Goal: Task Accomplishment & Management: Complete application form

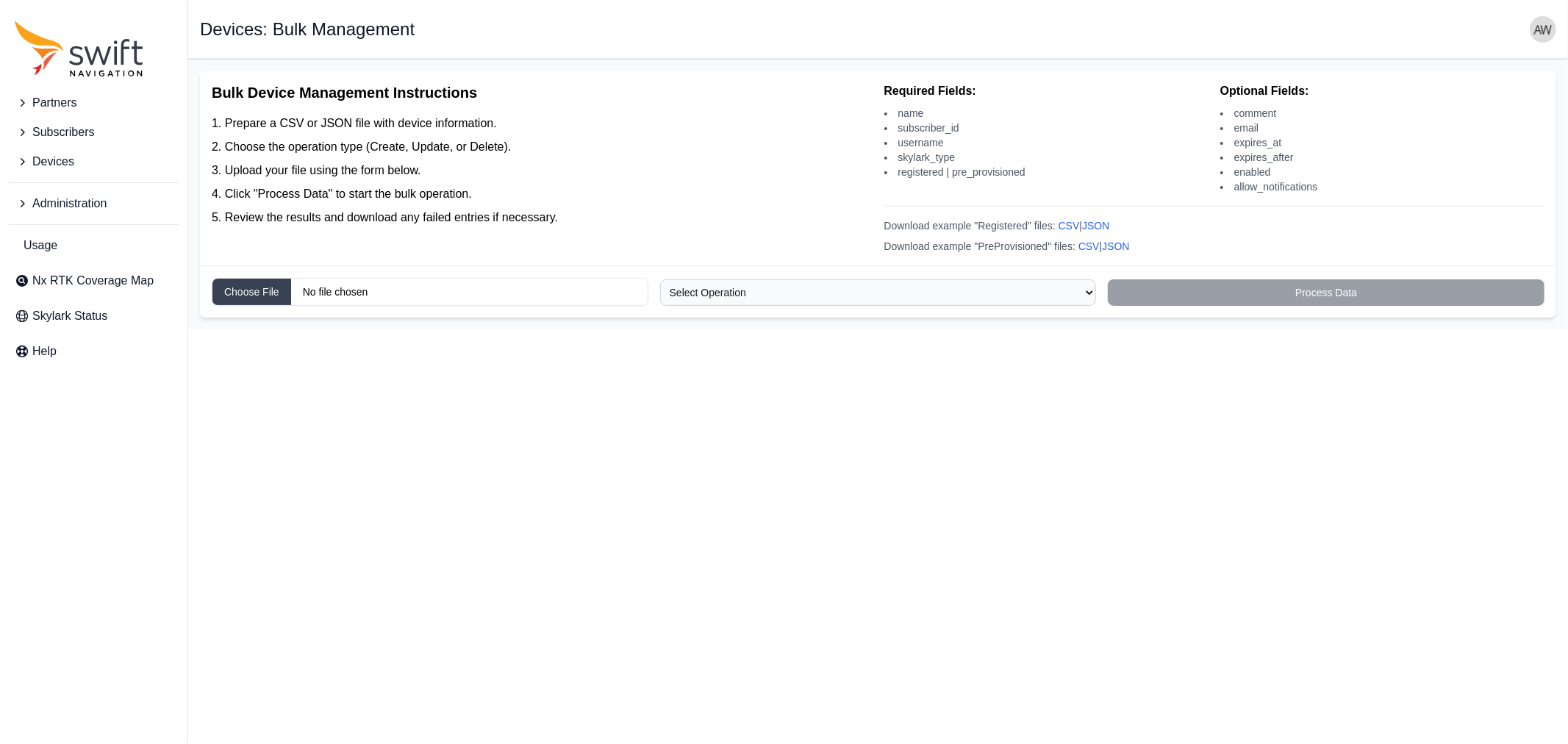
click at [52, 163] on span "Devices" at bounding box center [53, 161] width 42 height 17
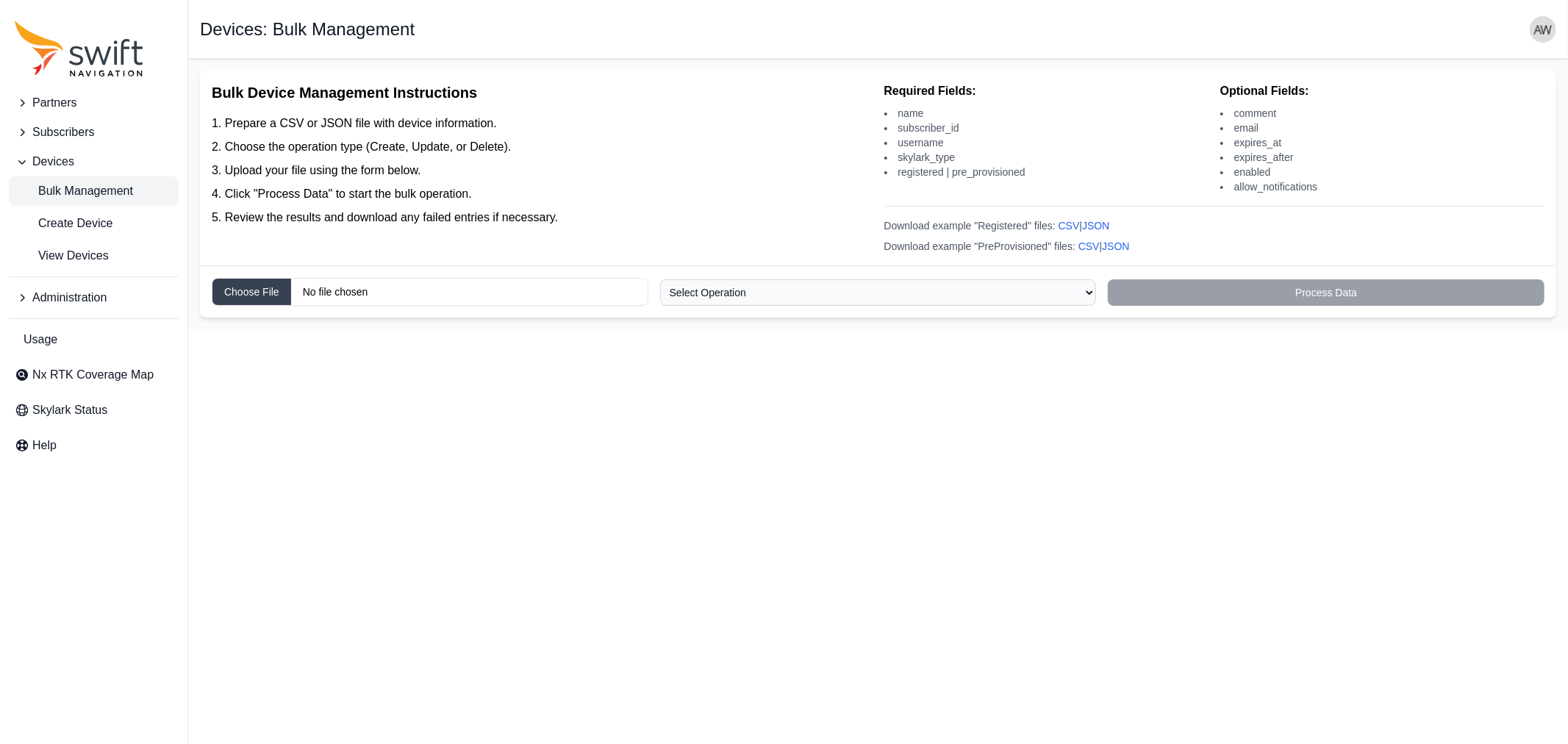
click at [74, 250] on span "View Devices" at bounding box center [61, 255] width 94 height 17
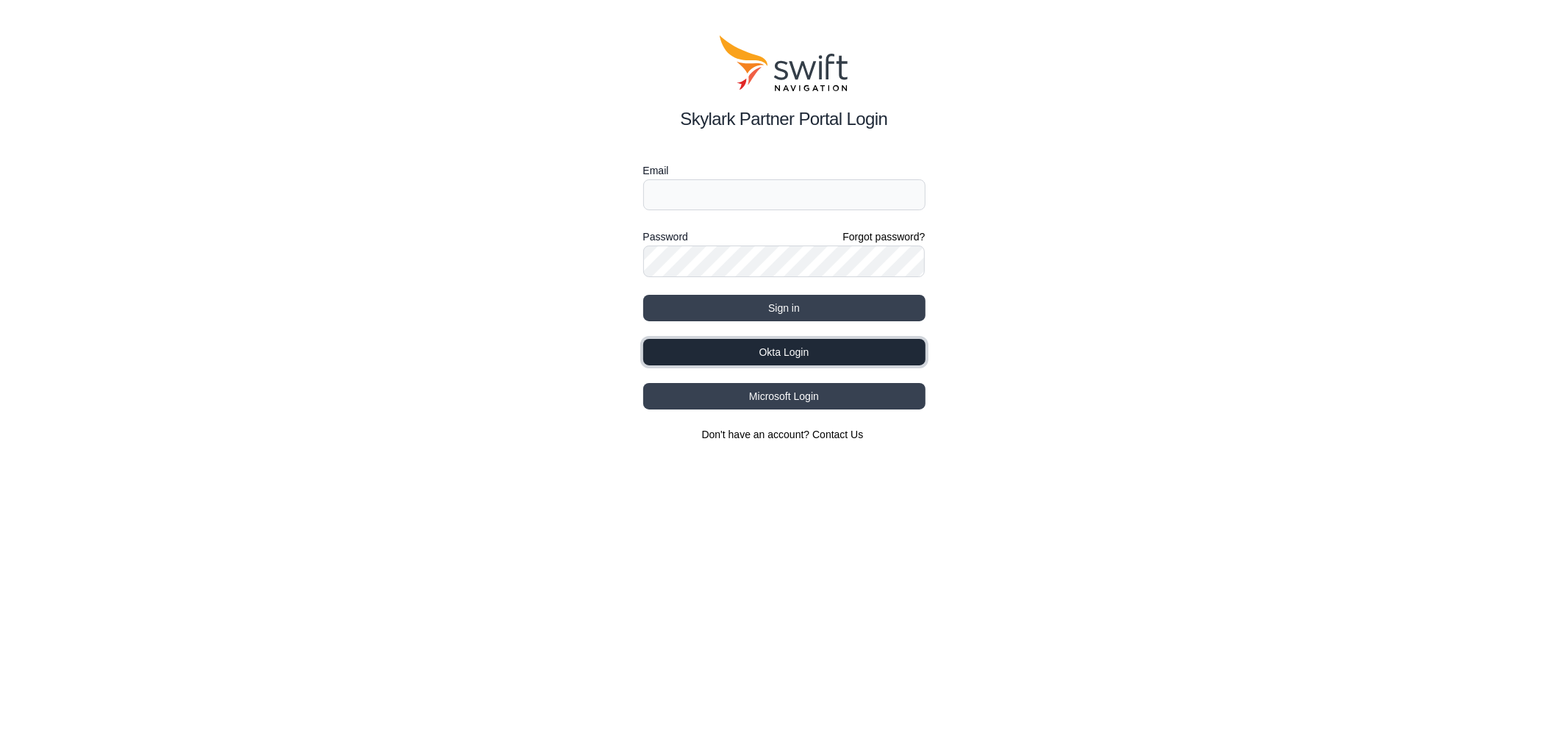
click at [796, 346] on button "Okta Login" at bounding box center [784, 352] width 282 height 26
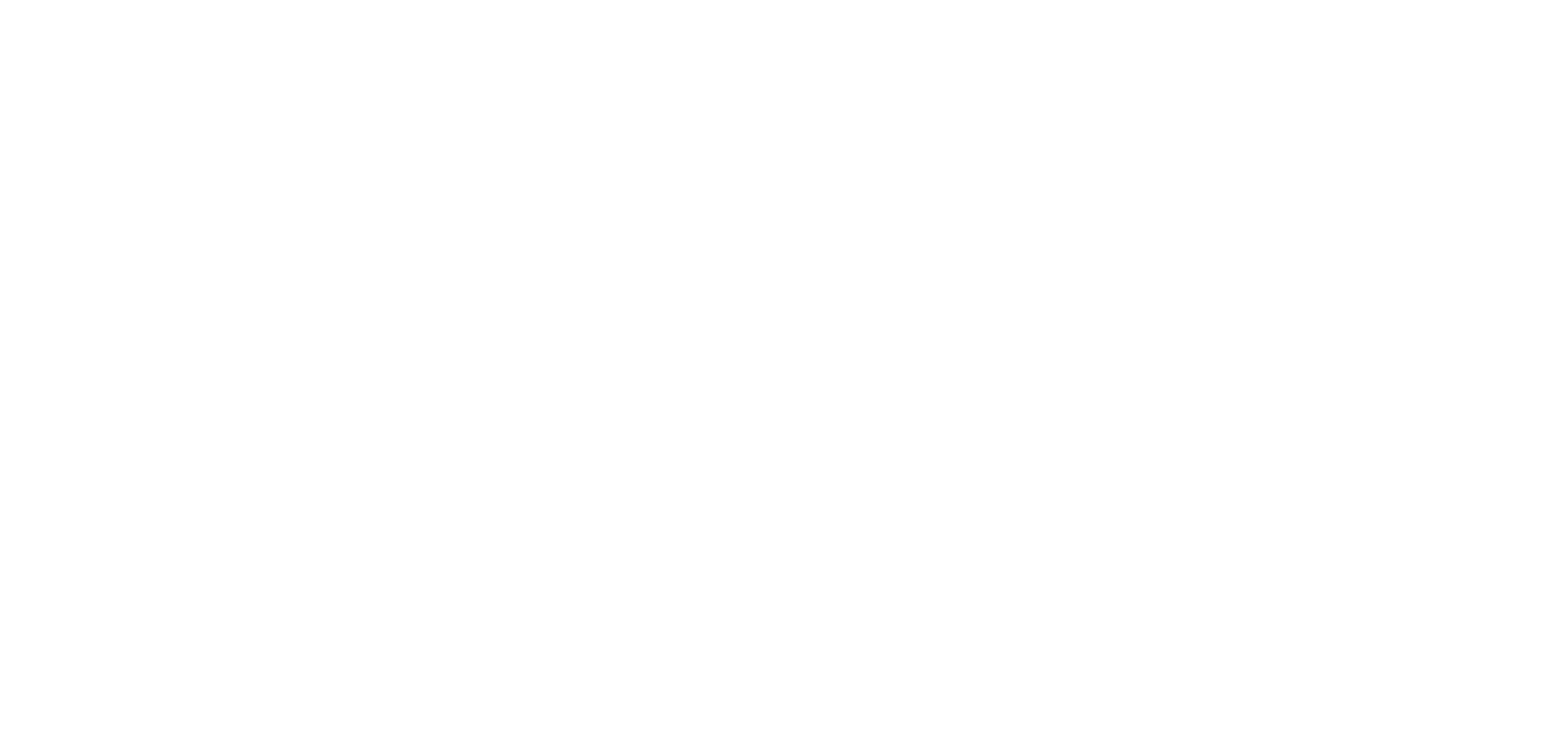
select select
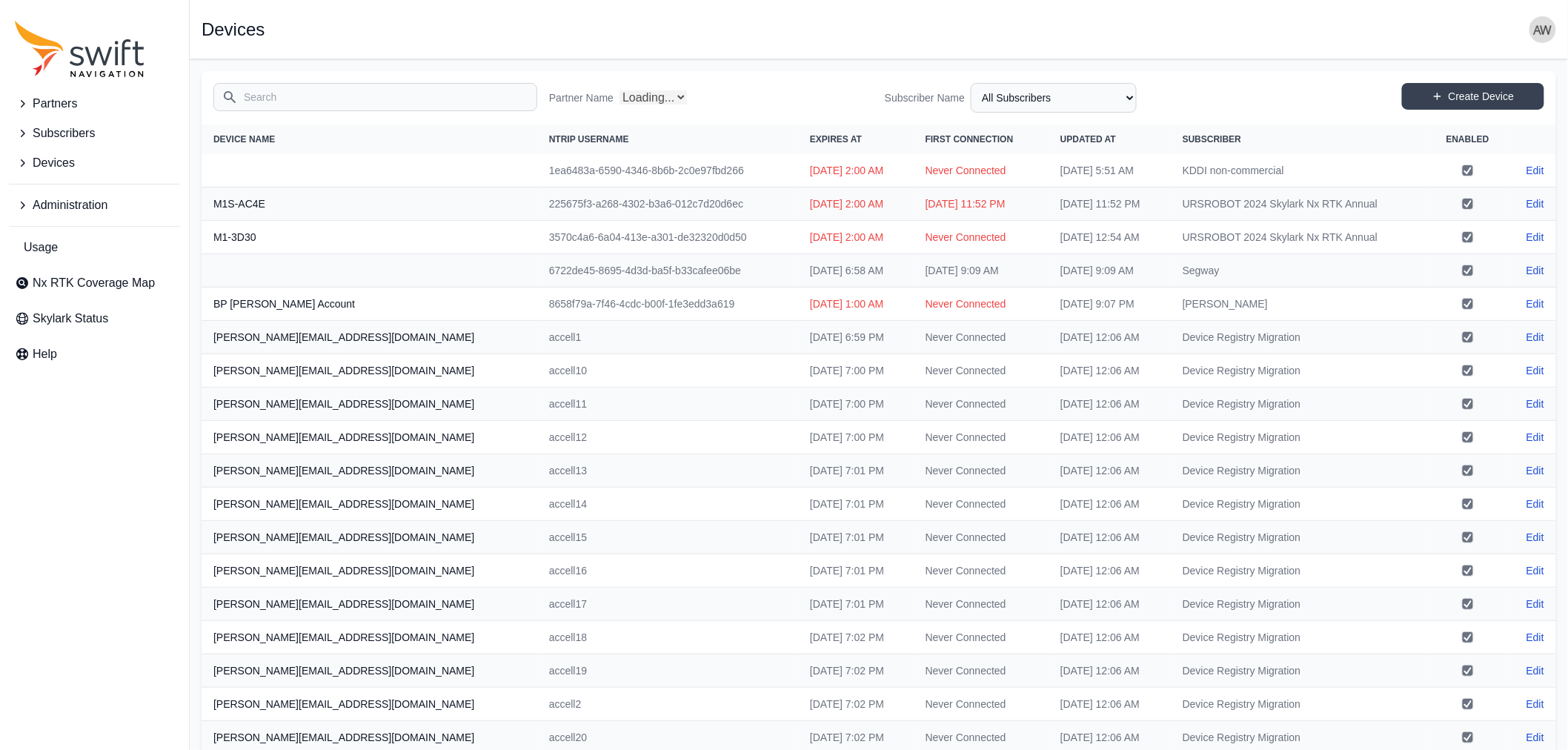
click at [311, 99] on input "Search" at bounding box center [375, 97] width 324 height 28
select select "Partner Name"
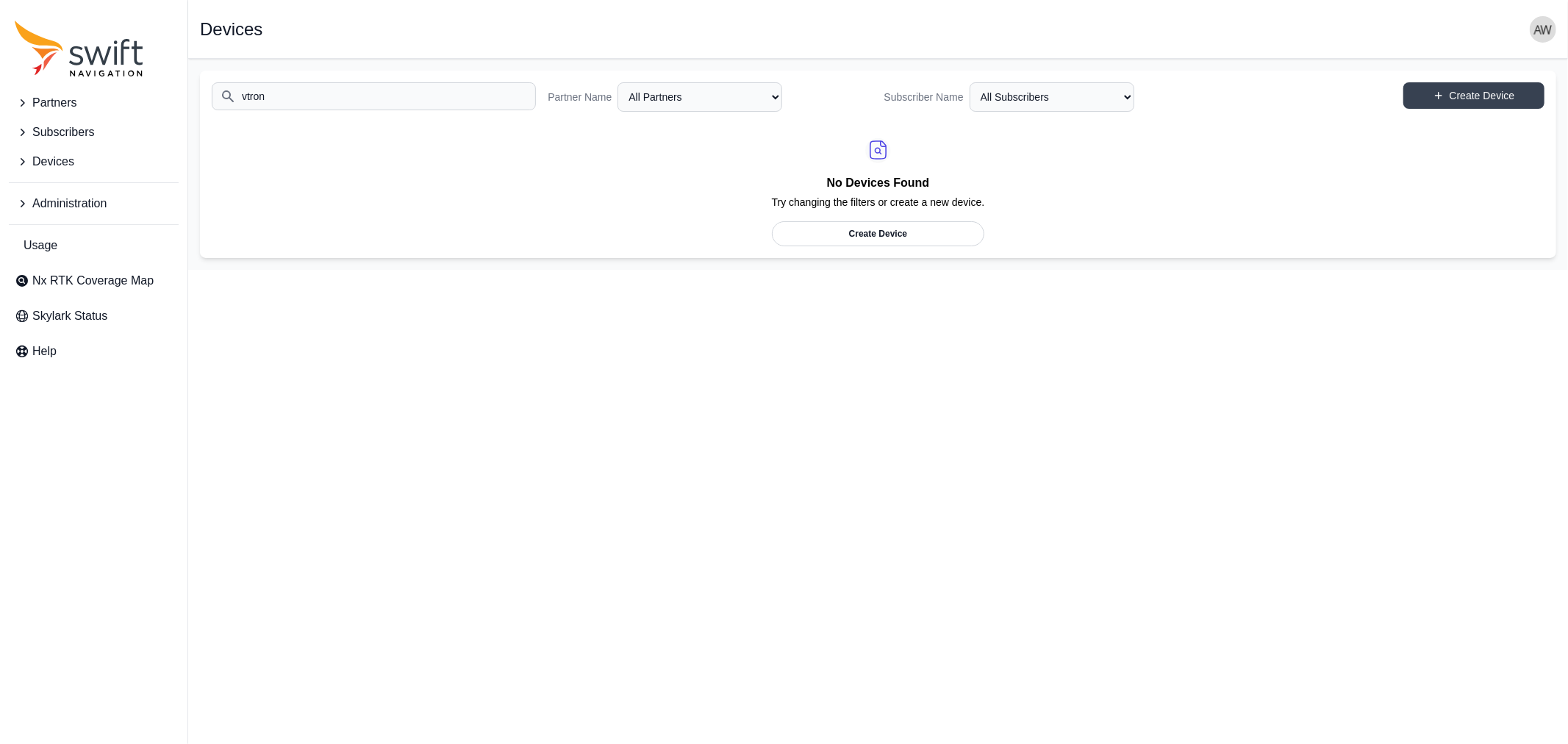
type input "vtron"
select select "Partner Name"
click at [440, 93] on input "vtron" at bounding box center [374, 96] width 324 height 28
click at [55, 164] on span "Devices" at bounding box center [53, 161] width 42 height 17
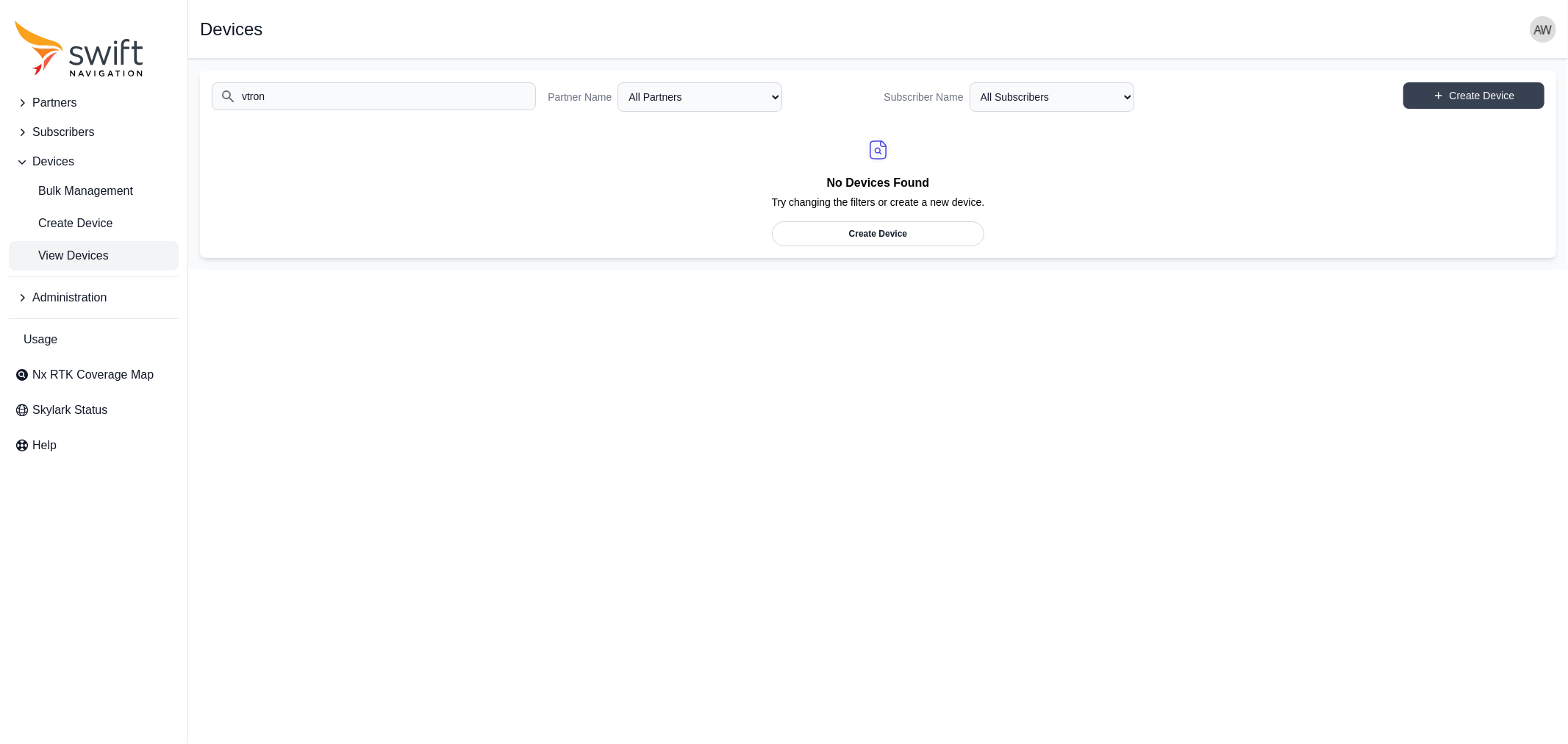
click at [93, 254] on span "View Devices" at bounding box center [61, 255] width 94 height 17
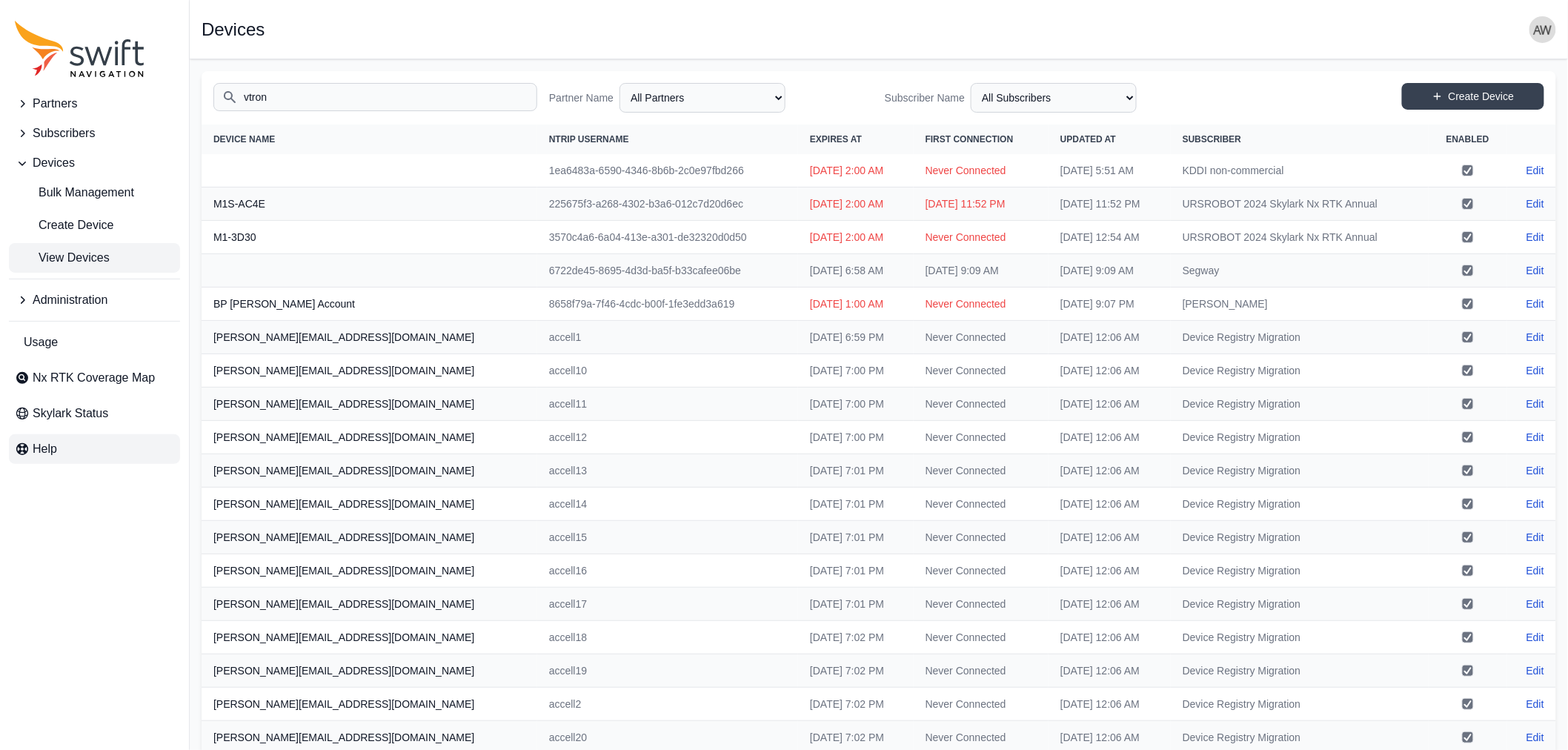
click at [41, 437] on link "Help" at bounding box center [95, 449] width 171 height 30
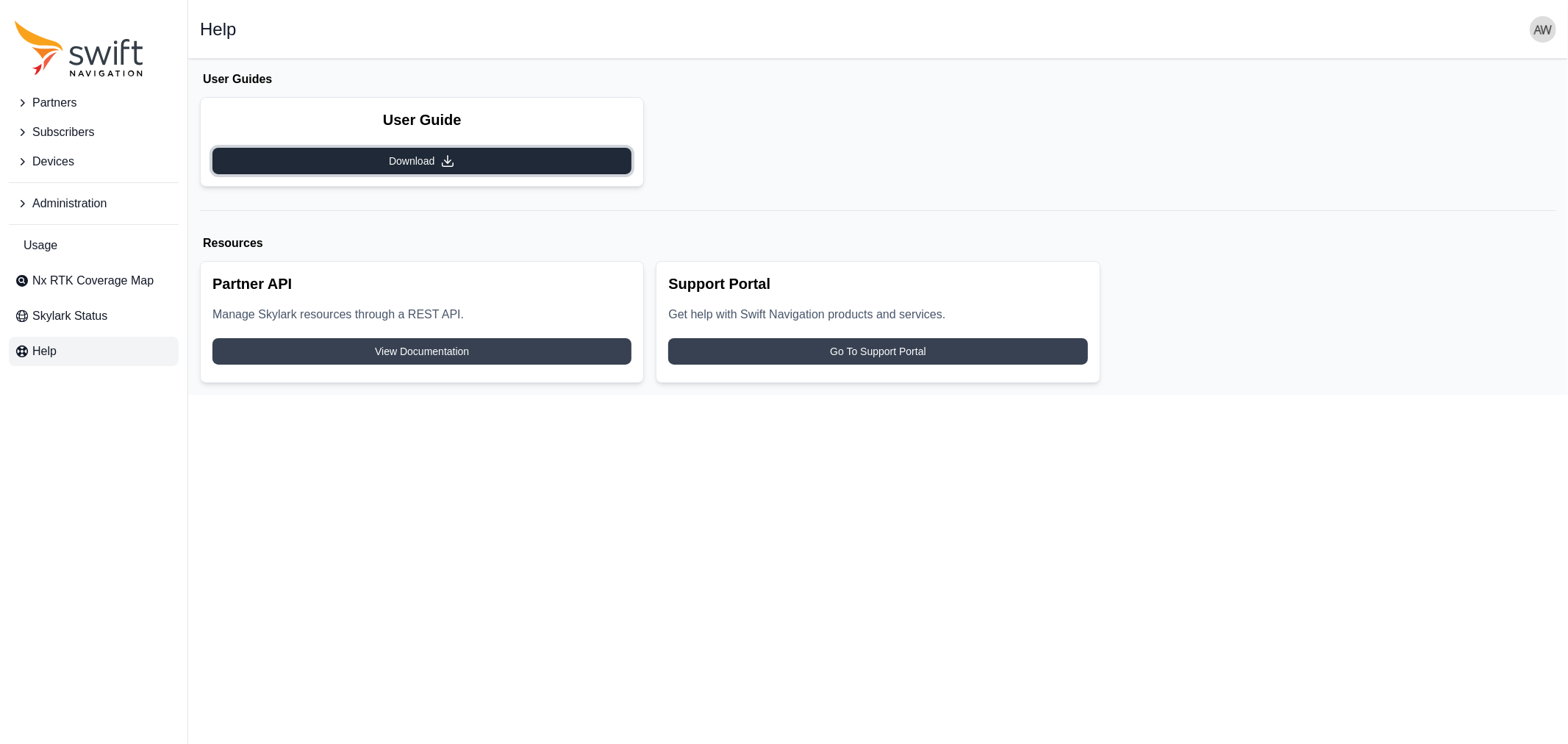
click at [441, 160] on icon at bounding box center [447, 160] width 14 height 14
click at [73, 166] on span "Devices" at bounding box center [53, 161] width 42 height 17
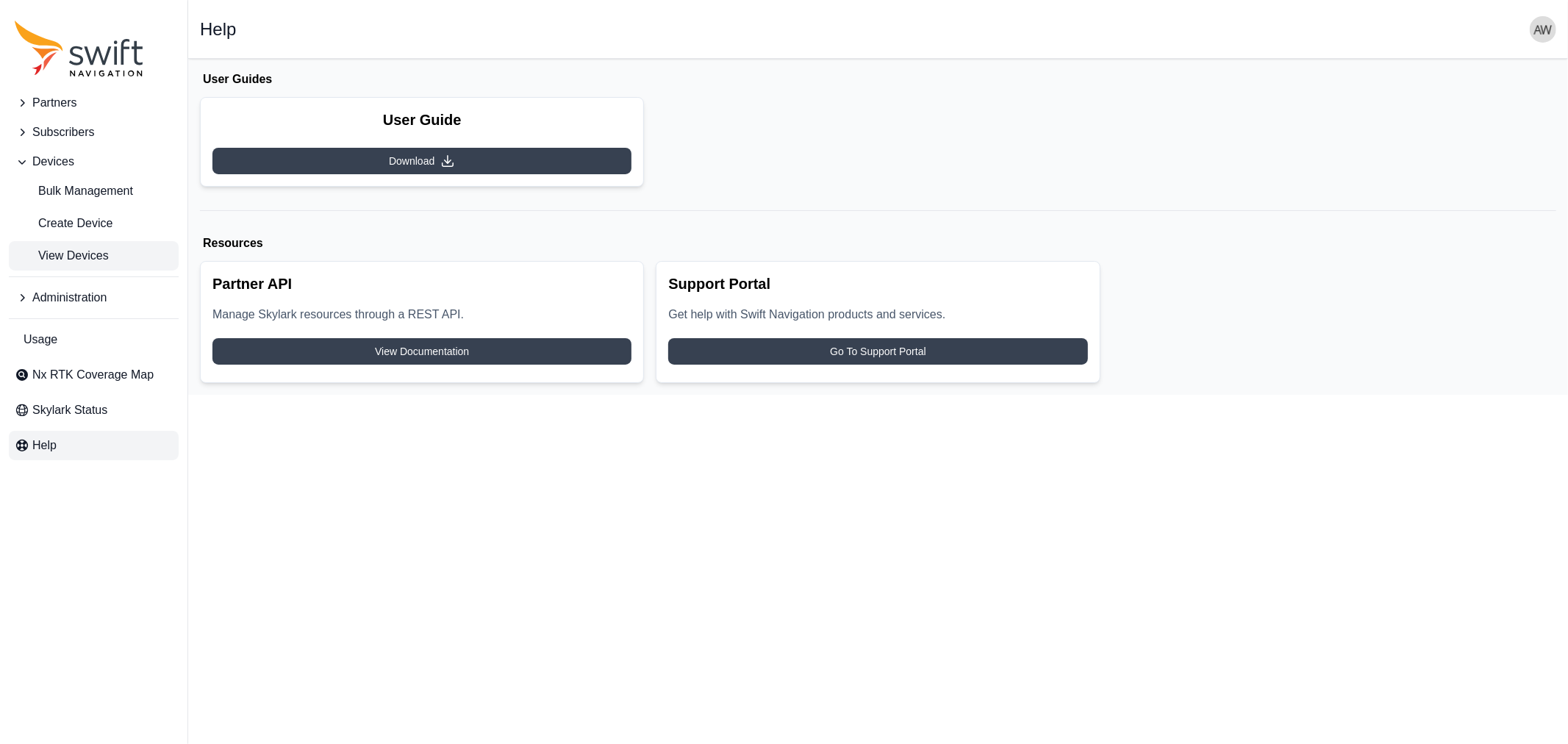
click at [79, 258] on span "View Devices" at bounding box center [61, 255] width 94 height 17
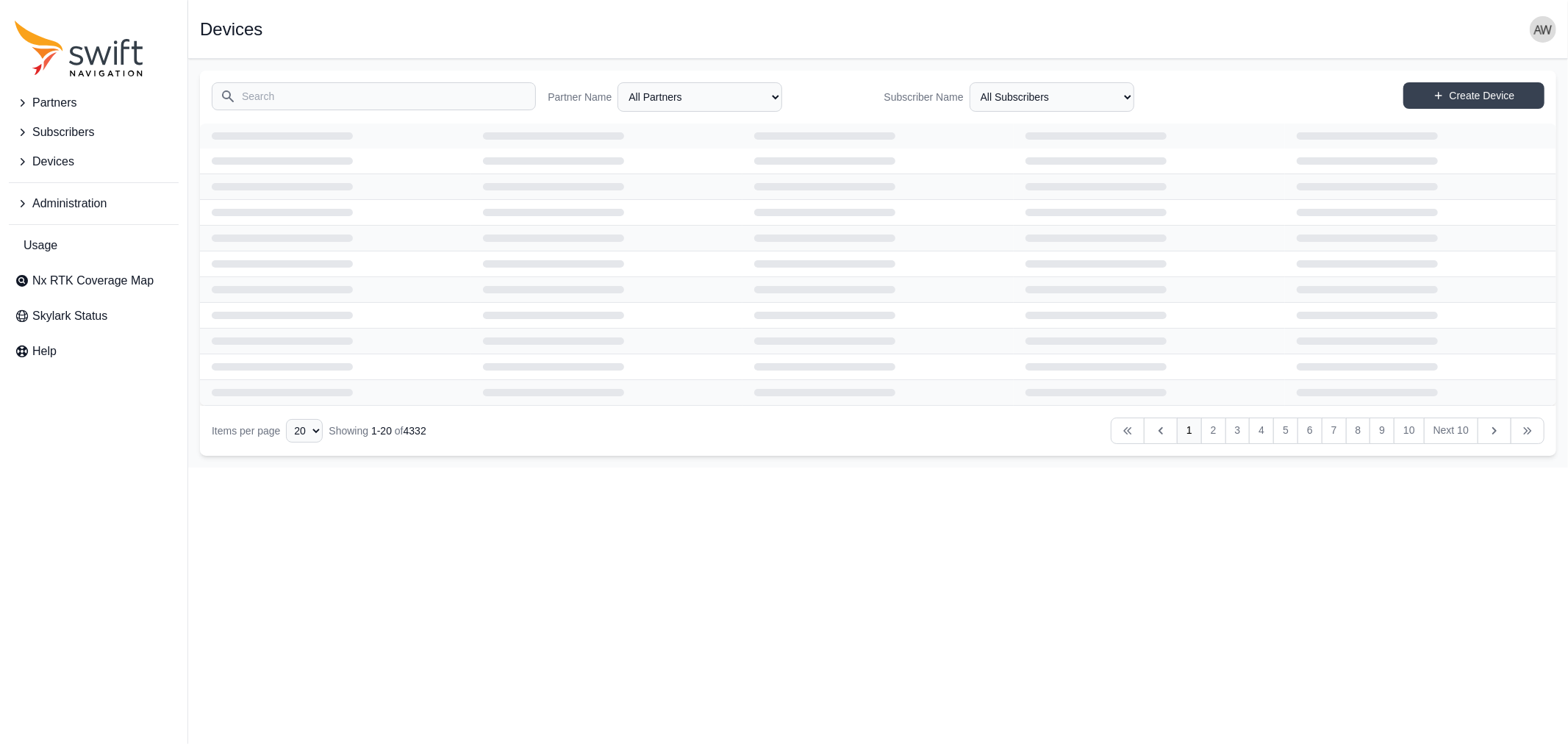
click at [70, 129] on span "Subscribers" at bounding box center [64, 132] width 62 height 17
click at [770, 98] on select "All Partners AlpsAlpine Asensing Bad Elf Bench Mark Equipment & Supplies Inc. B…" at bounding box center [700, 97] width 165 height 30
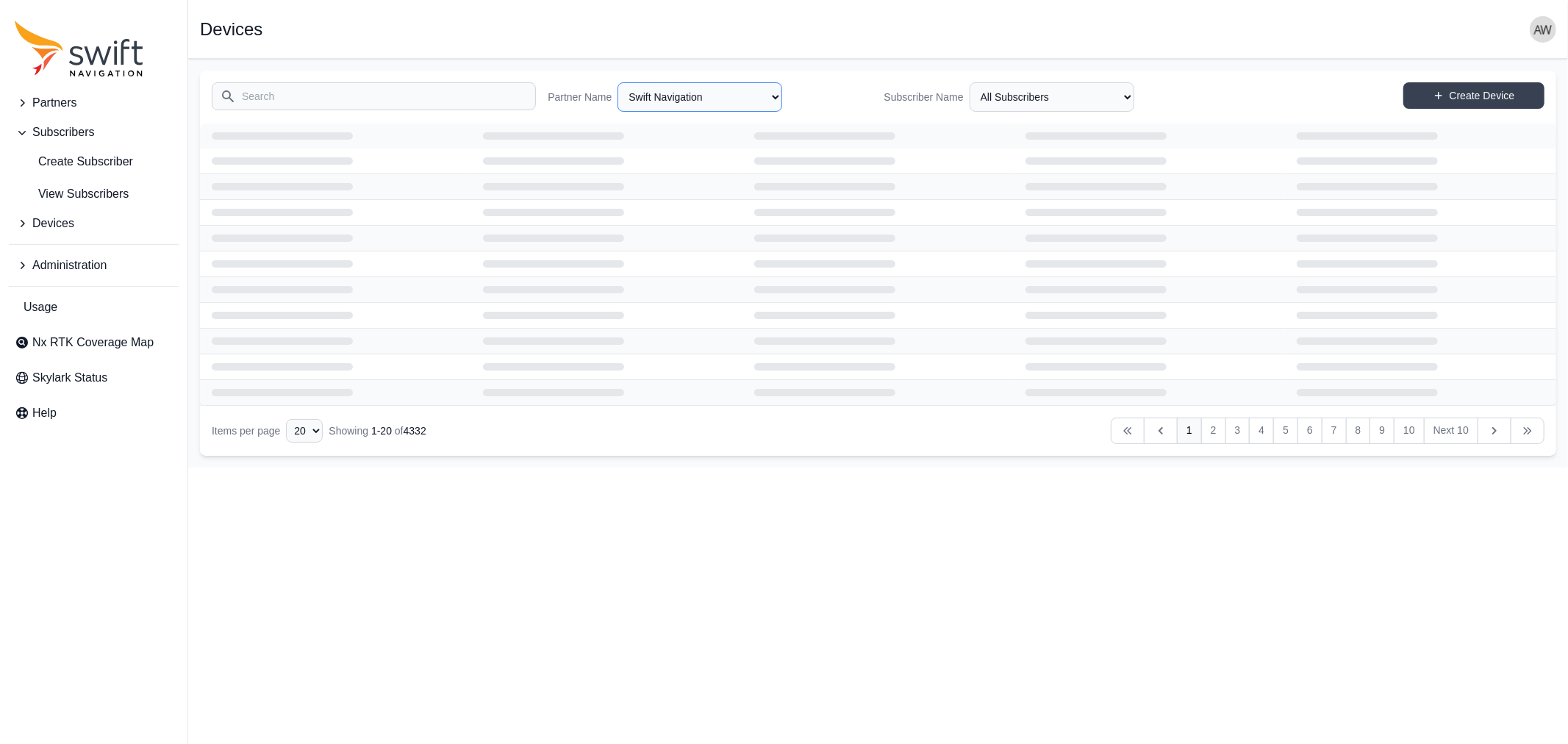
click at [618, 82] on select "All Partners AlpsAlpine Asensing Bad Elf Bench Mark Equipment & Supplies Inc. B…" at bounding box center [700, 97] width 165 height 30
select select "ab3272ce-40d0-4c94-a524-96a758ab755c"
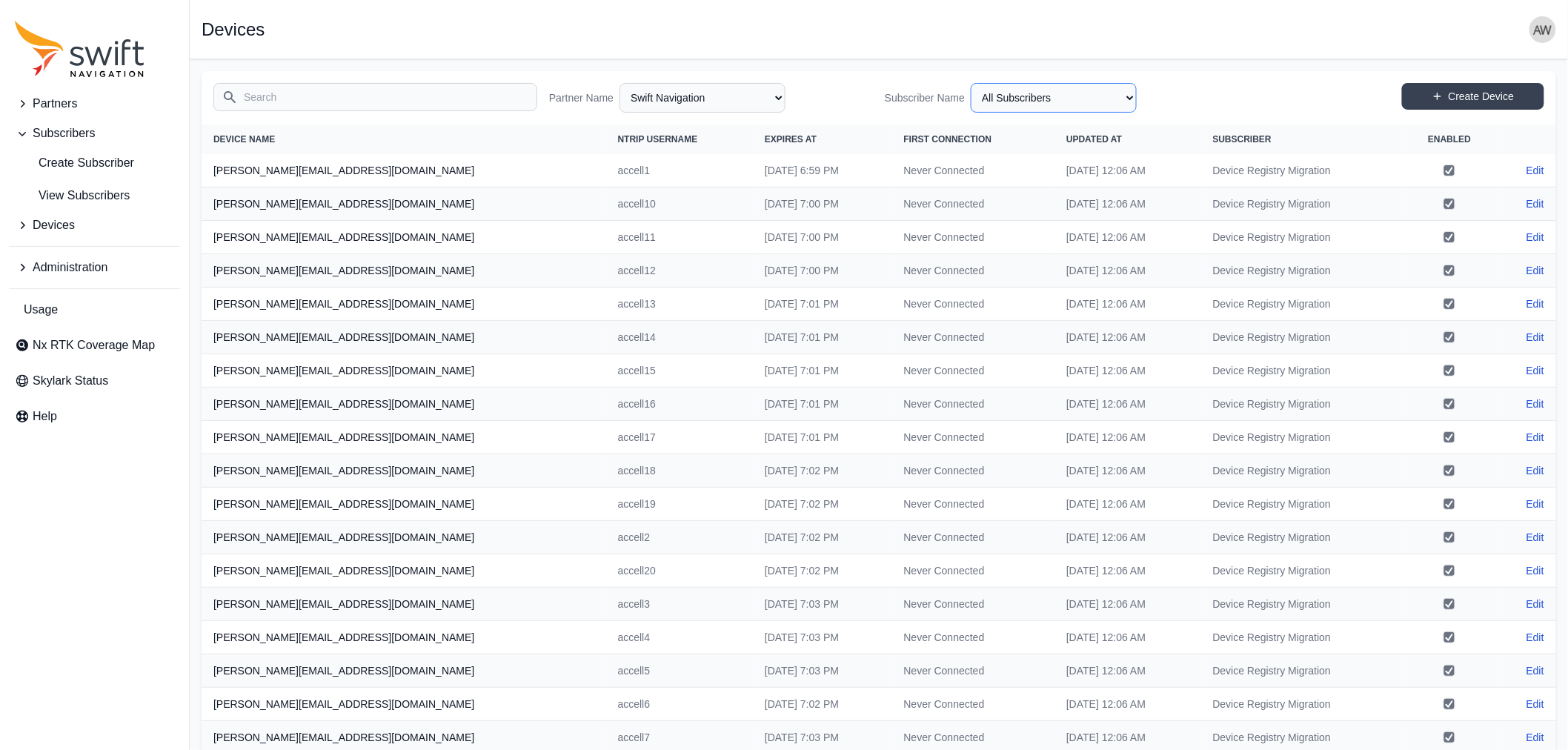
click at [1040, 98] on select "All Subscribers Andreas Wehr APGLOS CarlsonSW Chengduo Corteva Customer Evaluat…" at bounding box center [1054, 98] width 166 height 30
click at [977, 83] on select "All Subscribers Andreas Wehr APGLOS CarlsonSW Chengduo Corteva Customer Evaluat…" at bounding box center [1054, 98] width 166 height 30
select select "62a1435b-299a-4255-a553-c859f73499f9"
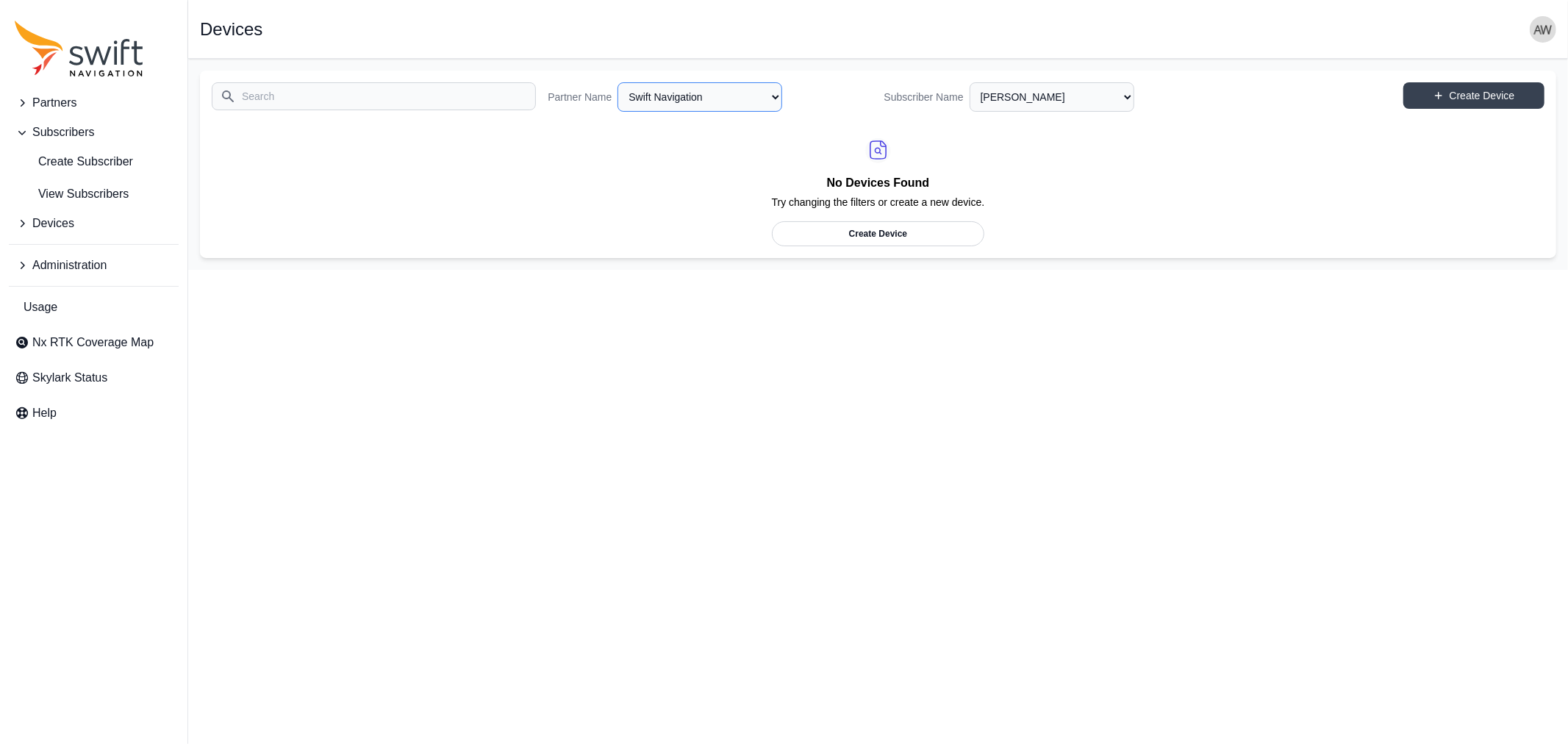
click at [773, 95] on select "All Partners AlpsAlpine Asensing Bad Elf Bench Mark Equipment & Supplies Inc. B…" at bounding box center [700, 97] width 165 height 30
click at [618, 82] on select "All Partners AlpsAlpine Asensing Bad Elf Bench Mark Equipment & Supplies Inc. B…" at bounding box center [700, 97] width 165 height 30
select select "Partner Name"
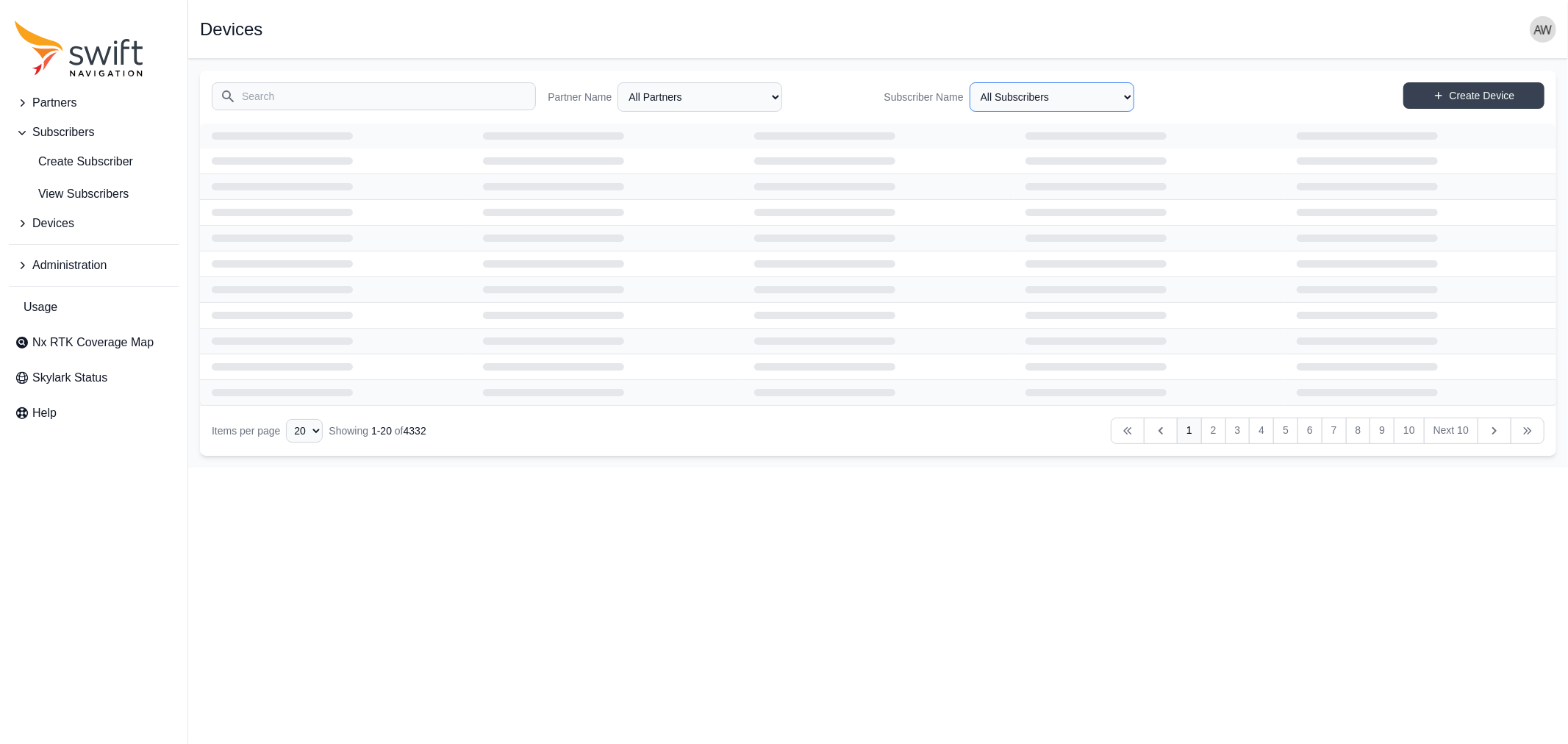
click at [1023, 94] on select "All Subscribers <Partner Name> - Customer 1 <Partner Name> - Customer 2 <Partne…" at bounding box center [1052, 97] width 165 height 30
click at [970, 82] on select "All Subscribers <Partner Name> - Customer 1 <Partner Name> - Customer 2 <Partne…" at bounding box center [1052, 97] width 165 height 30
select select "62a1435b-299a-4255-a553-c859f73499f9"
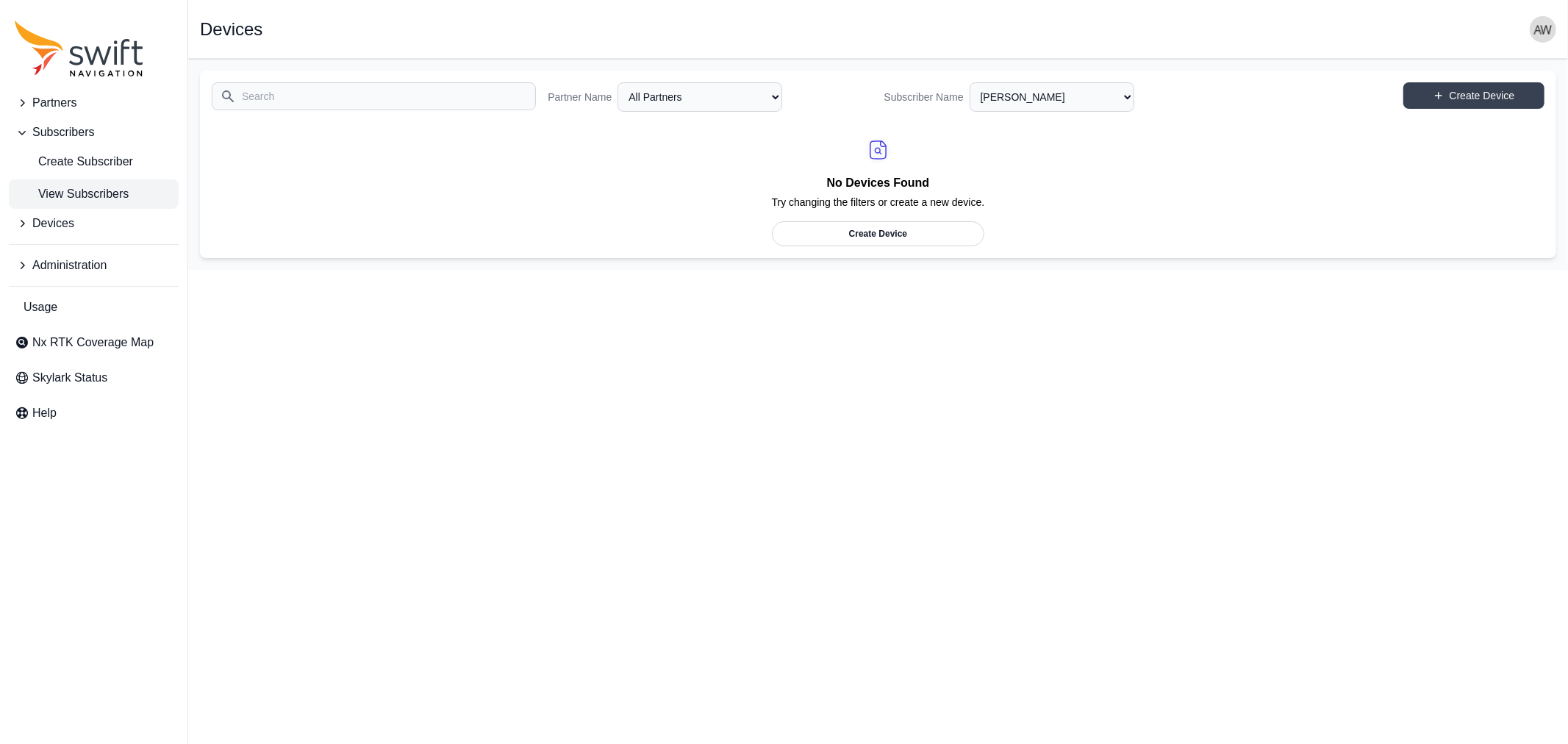
click at [78, 194] on span "View Subscribers" at bounding box center [71, 194] width 114 height 17
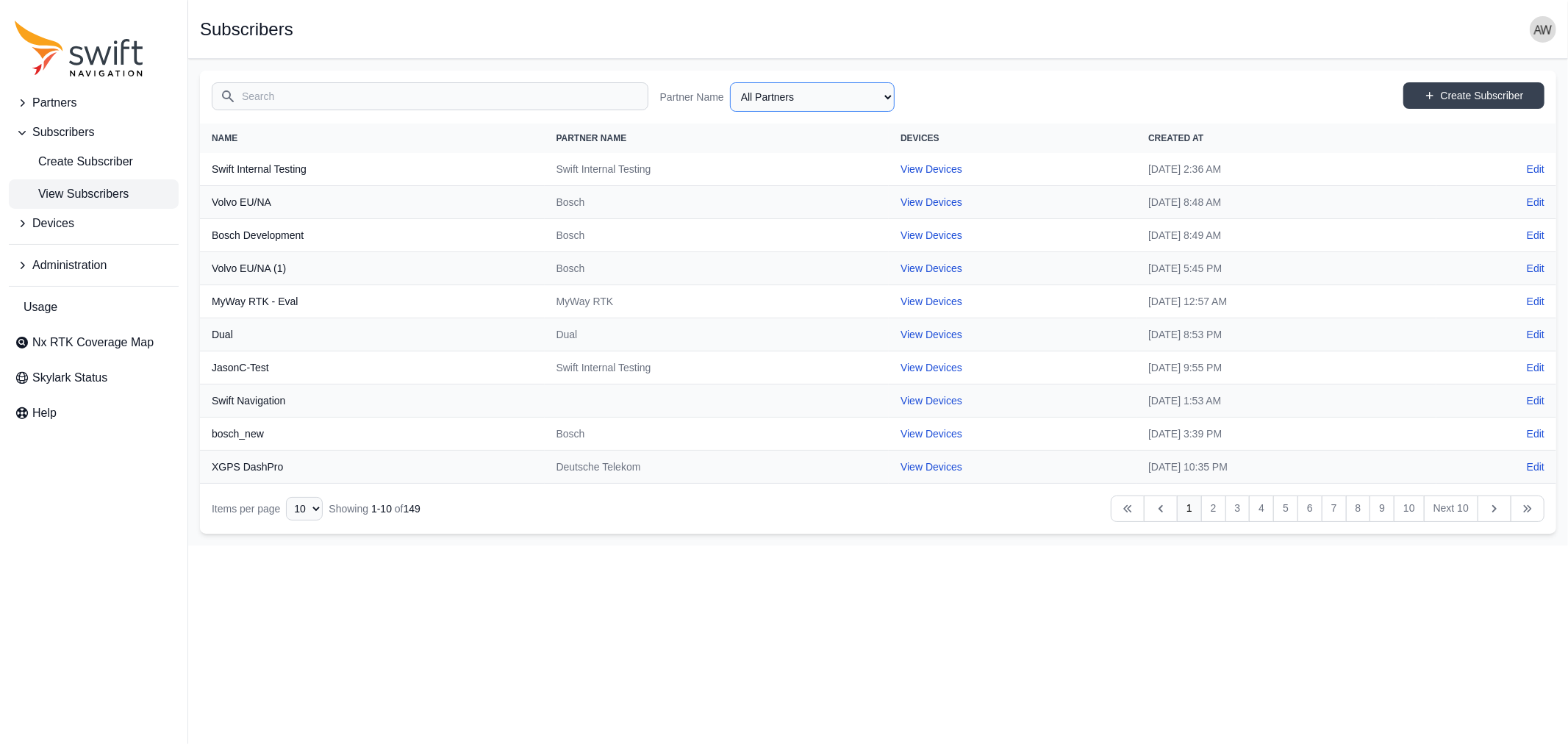
click at [809, 97] on select "All Partners AlpsAlpine Asensing Bad Elf Bench Mark Equipment & Supplies Inc. B…" at bounding box center [812, 97] width 165 height 30
click at [730, 82] on select "All Partners AlpsAlpine Asensing Bad Elf Bench Mark Equipment & Supplies Inc. B…" at bounding box center [812, 97] width 165 height 30
select select "ab3272ce-40d0-4c94-a524-96a758ab755c"
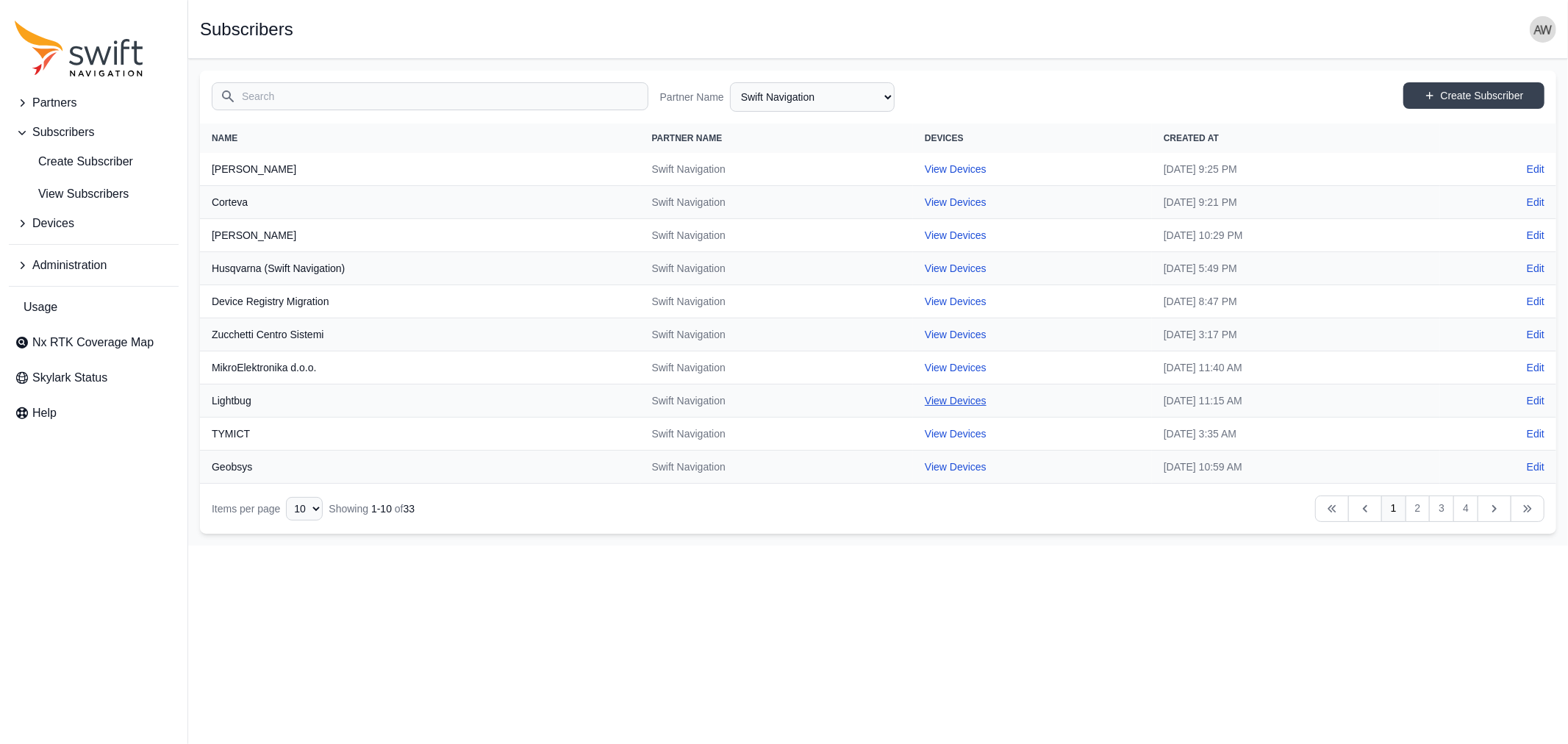
click at [925, 399] on link "View Devices" at bounding box center [956, 400] width 62 height 12
select select "bdc68bc0-c9fe-46ac-87bd-ce89db6daa93"
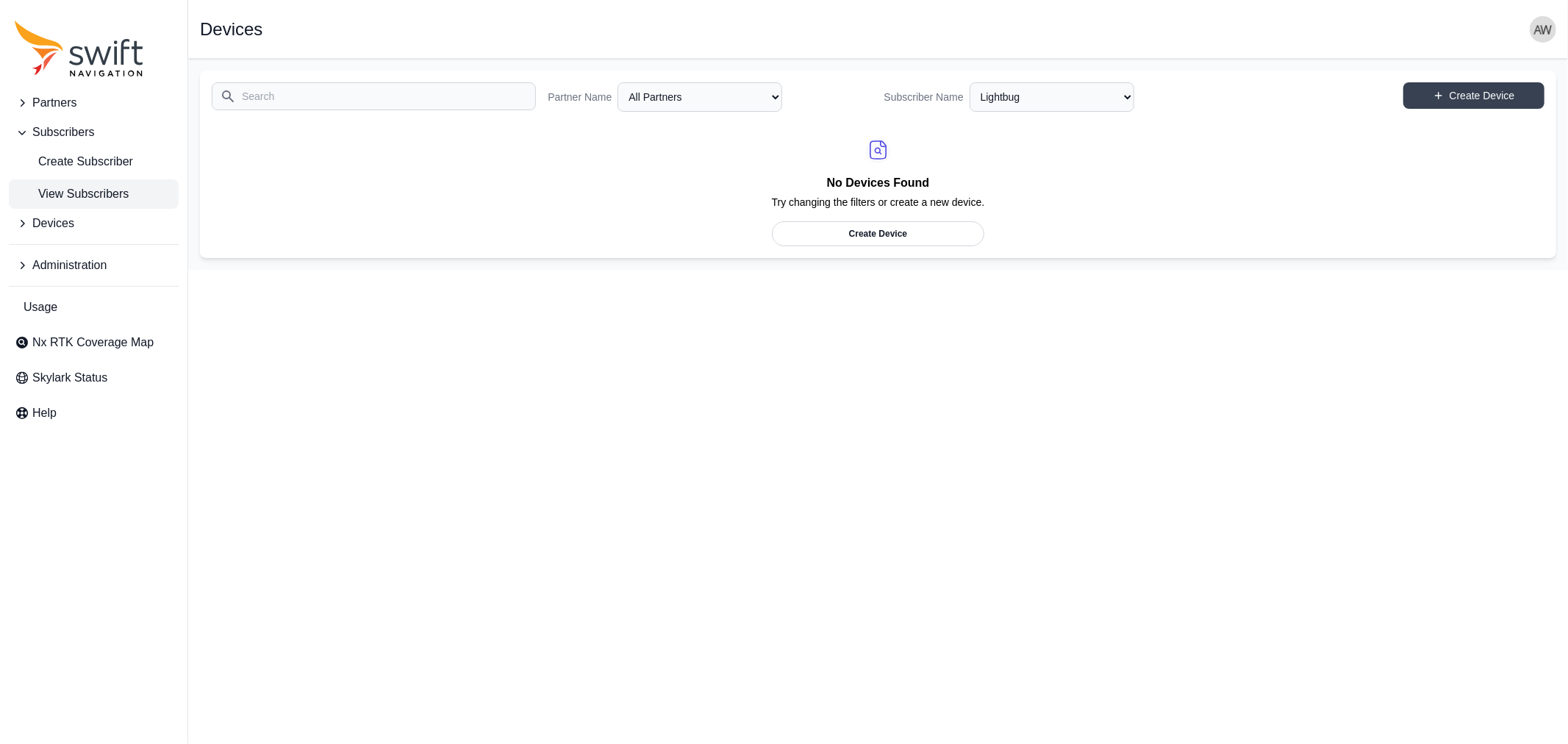
click at [86, 189] on span "View Subscribers" at bounding box center [71, 194] width 114 height 17
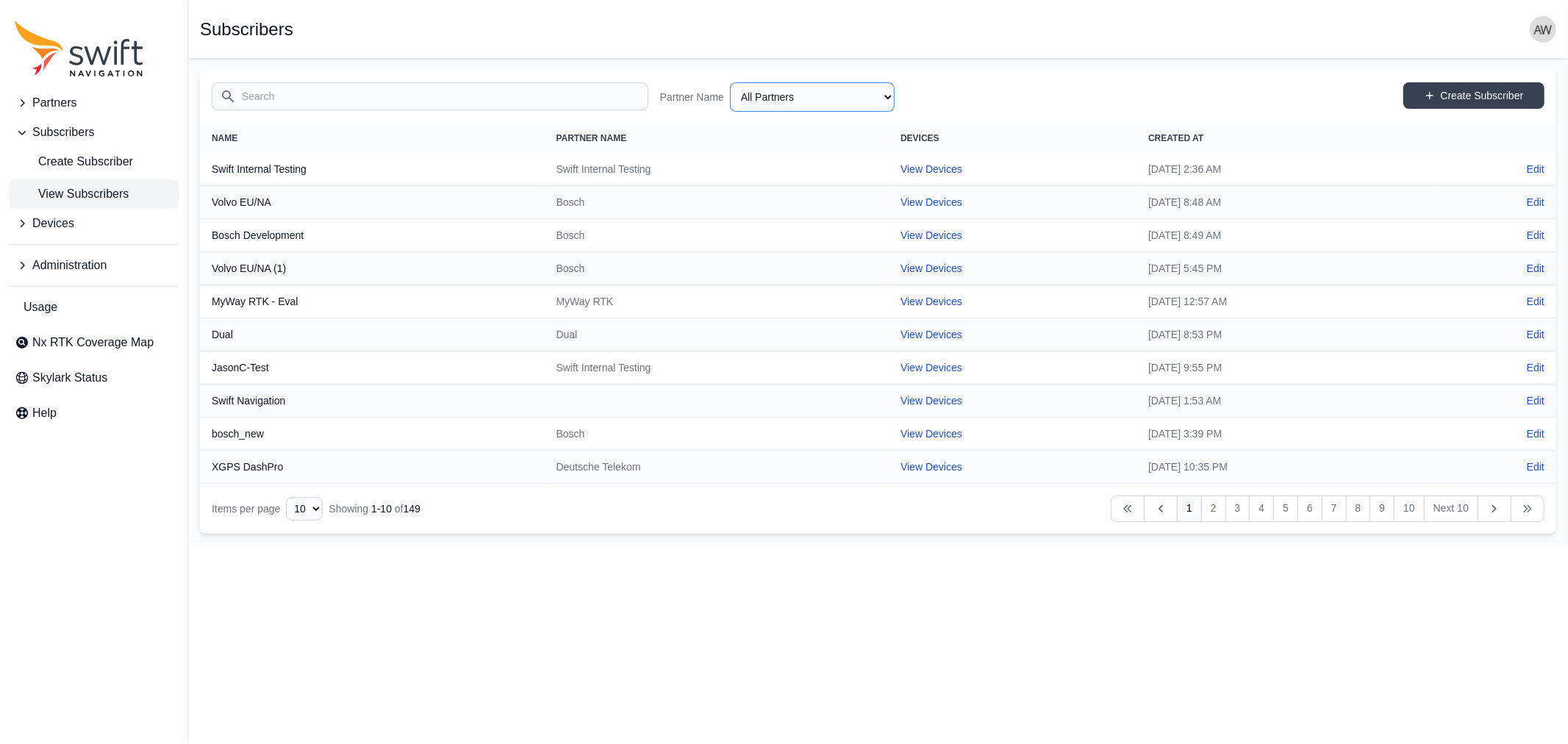
click at [762, 98] on select "All Partners AlpsAlpine Asensing Bad Elf Bench Mark Equipment & Supplies Inc. B…" at bounding box center [812, 97] width 165 height 30
click at [730, 82] on select "All Partners AlpsAlpine Asensing Bad Elf Bench Mark Equipment & Supplies Inc. B…" at bounding box center [812, 97] width 165 height 30
select select "ab3272ce-40d0-4c94-a524-96a758ab755c"
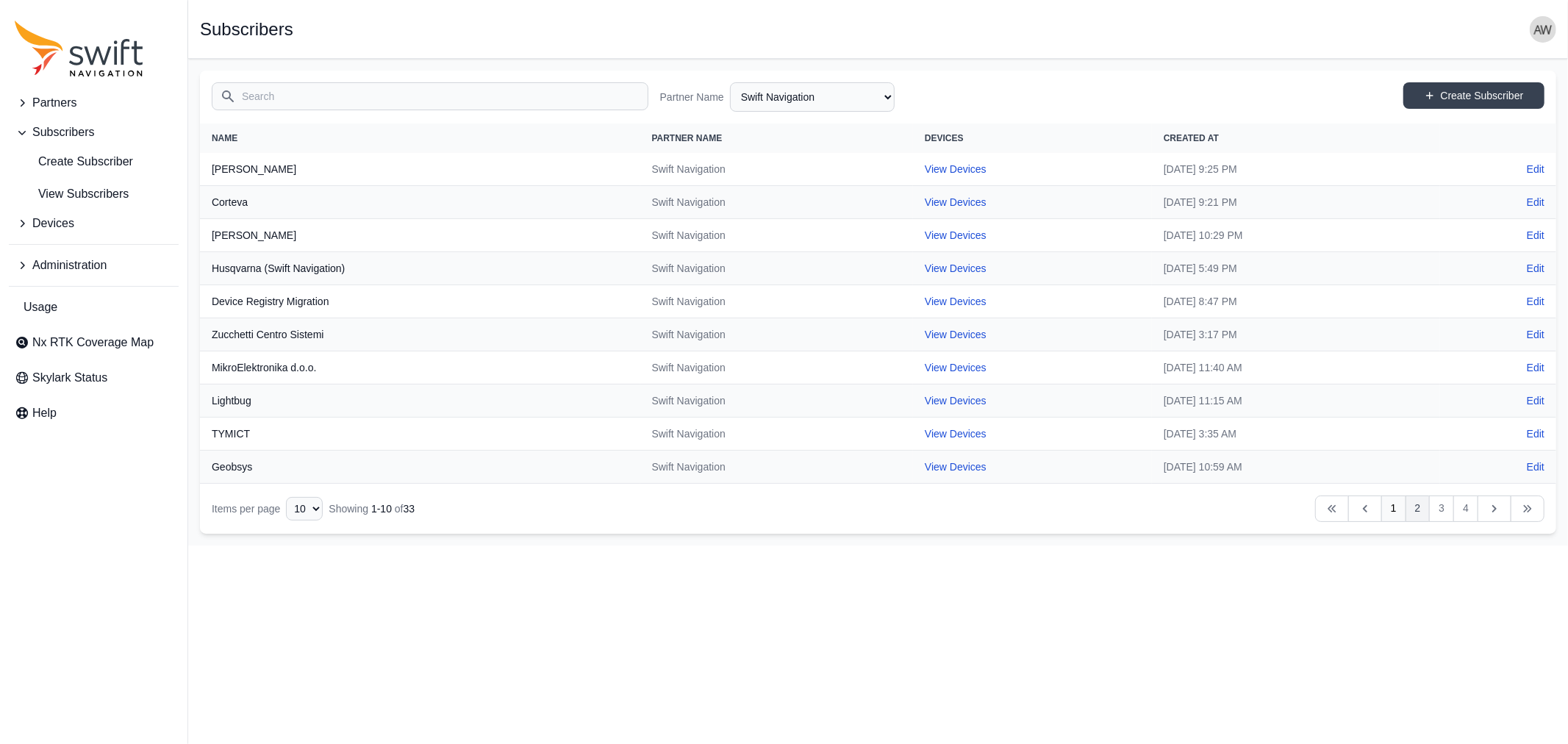
click at [1419, 507] on link "2" at bounding box center [1418, 508] width 25 height 26
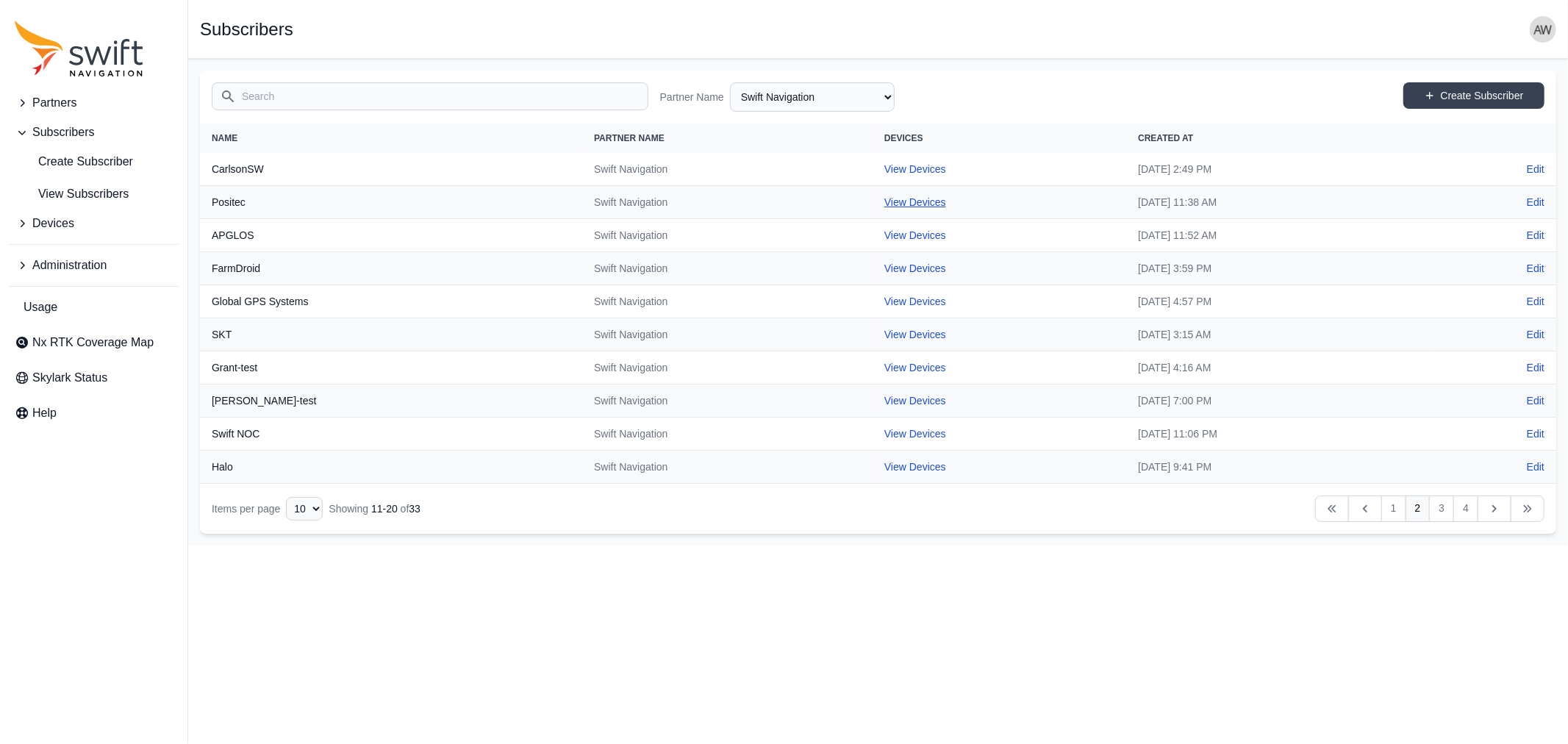
click at [884, 198] on link "View Devices" at bounding box center [915, 202] width 62 height 12
select select "5433e332-f503-4631-b464-630d7c17afdd"
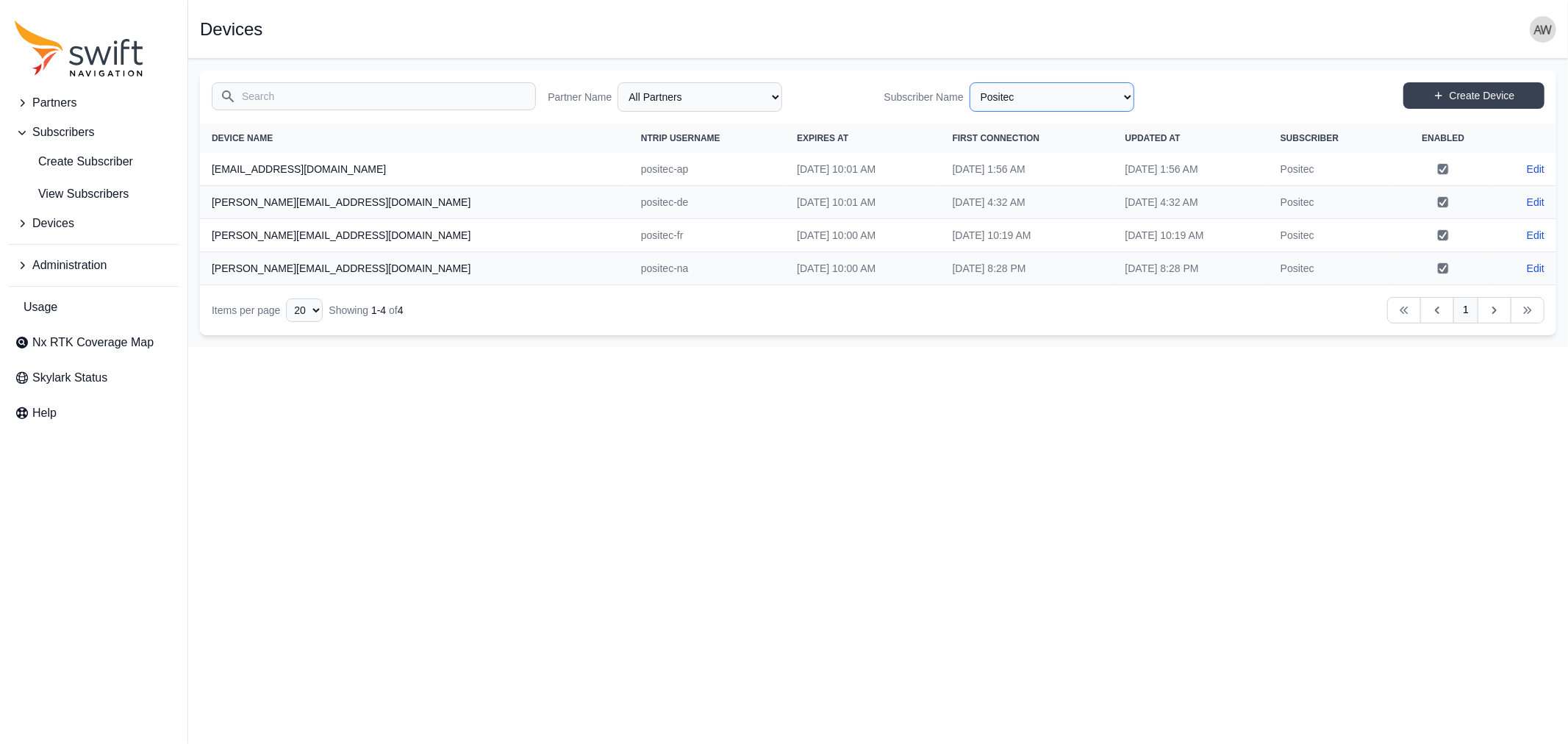
click at [1124, 95] on select "All Subscribers <Partner Name> - Customer 1 <Partner Name> - Customer 2 <Partne…" at bounding box center [1052, 97] width 165 height 30
click at [745, 94] on select "All Partners AlpsAlpine Asensing Bad Elf Bench Mark Equipment & Supplies Inc. B…" at bounding box center [700, 97] width 165 height 30
click at [618, 82] on select "All Partners AlpsAlpine Asensing Bad Elf Bench Mark Equipment & Supplies Inc. B…" at bounding box center [700, 97] width 165 height 30
select select "b27a5a04-edb3-4dfb-9da0-89e2fac74455"
select select "Subscriber"
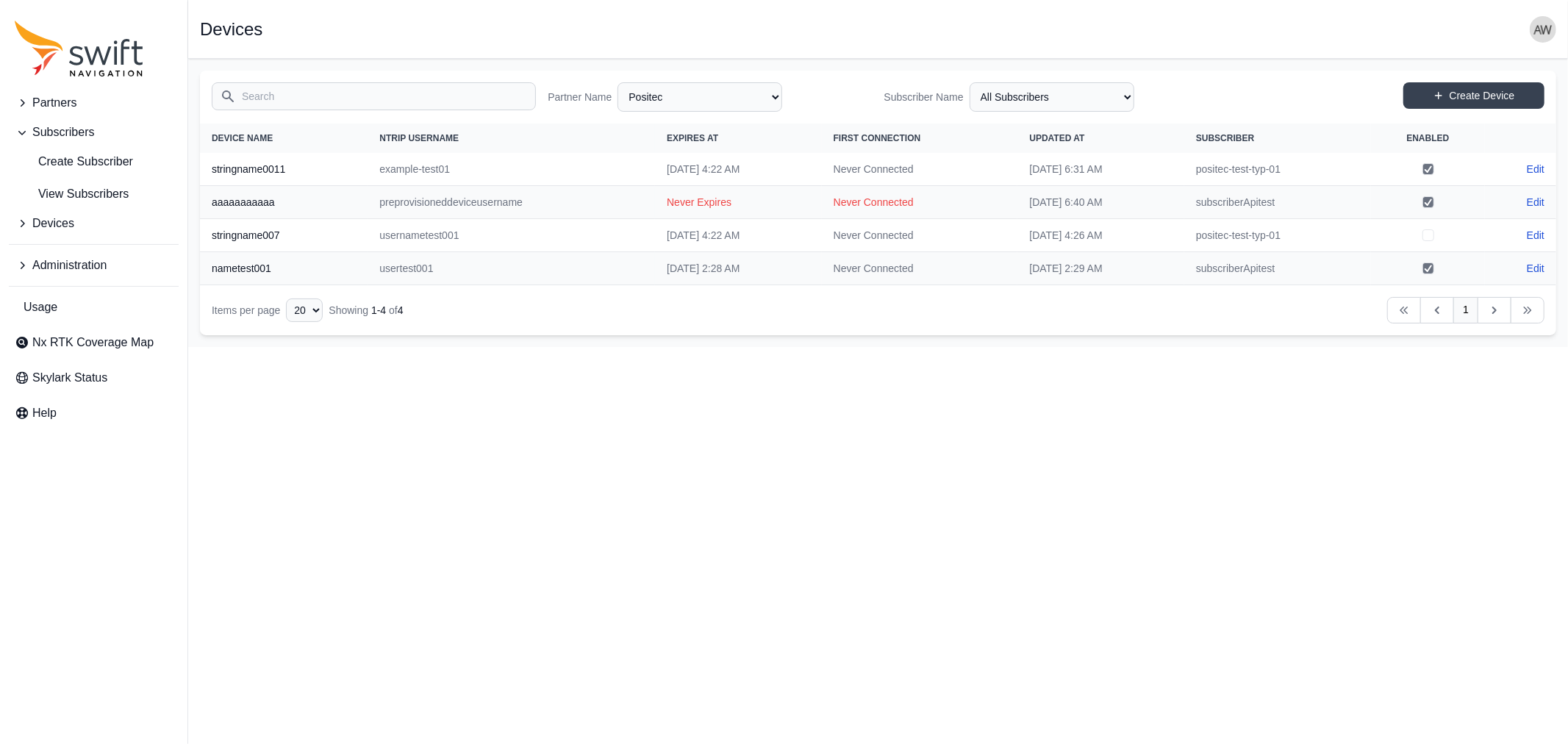
click at [63, 107] on span "Partners" at bounding box center [55, 102] width 44 height 17
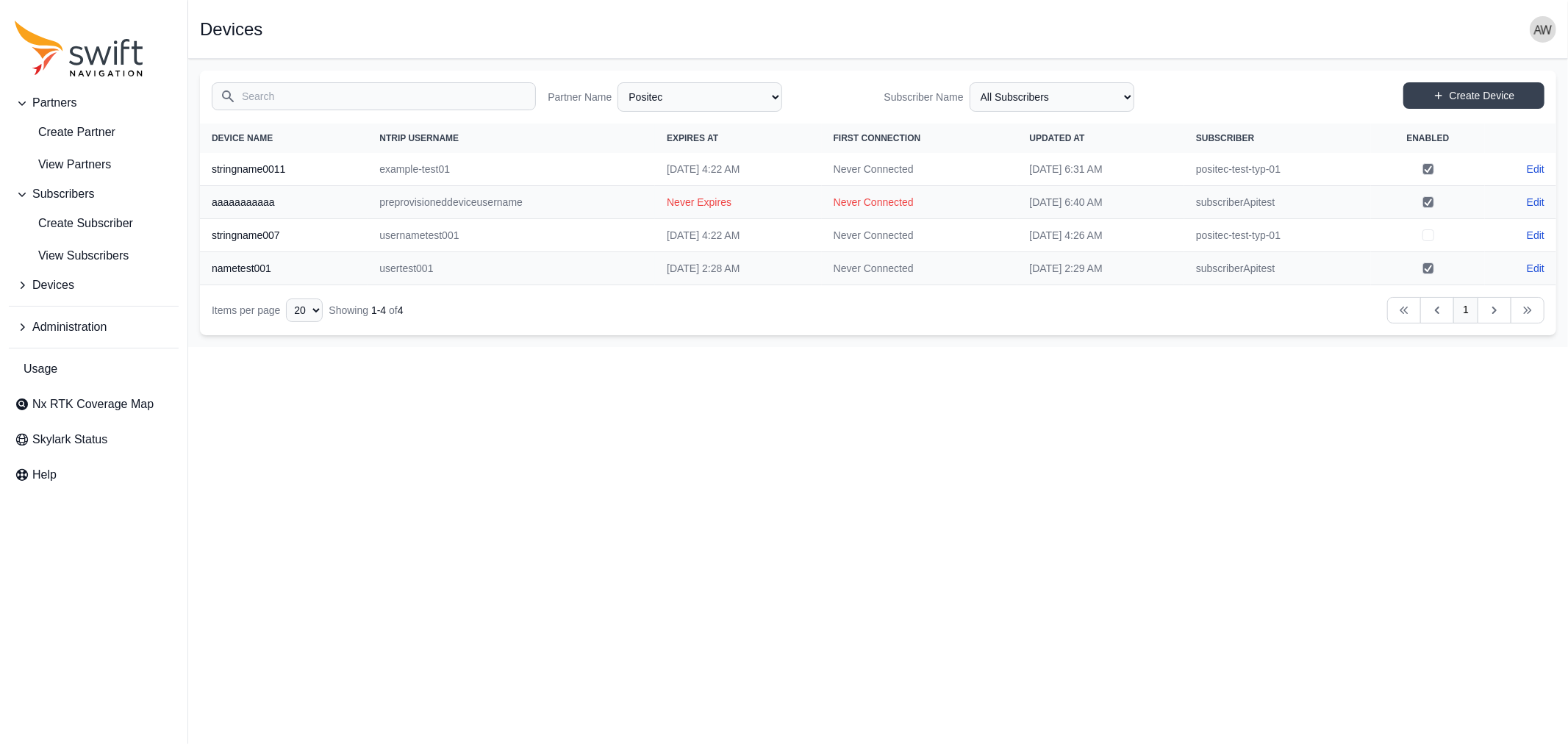
click at [66, 319] on span "Administration" at bounding box center [70, 326] width 74 height 17
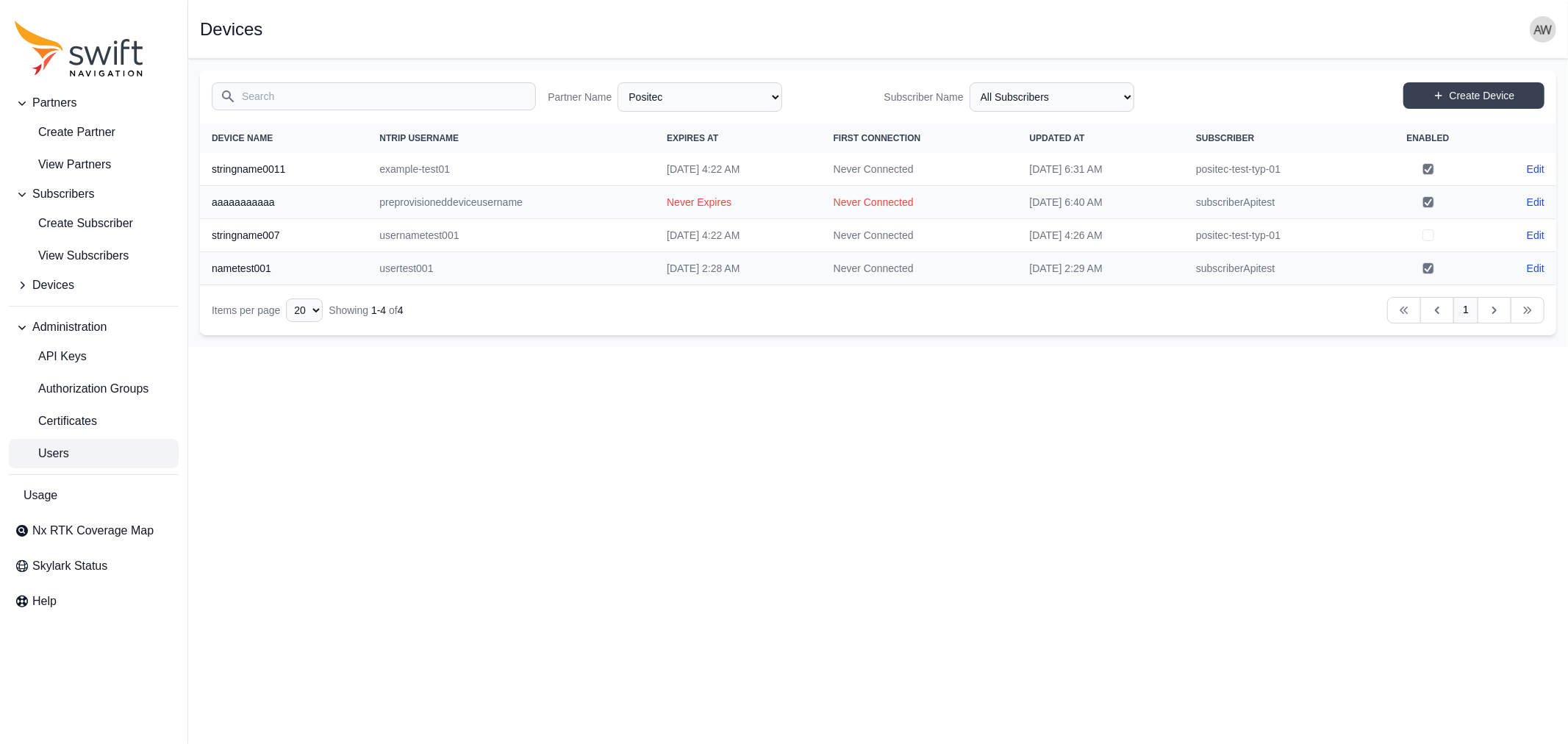
click at [54, 459] on span "Users" at bounding box center [42, 453] width 55 height 17
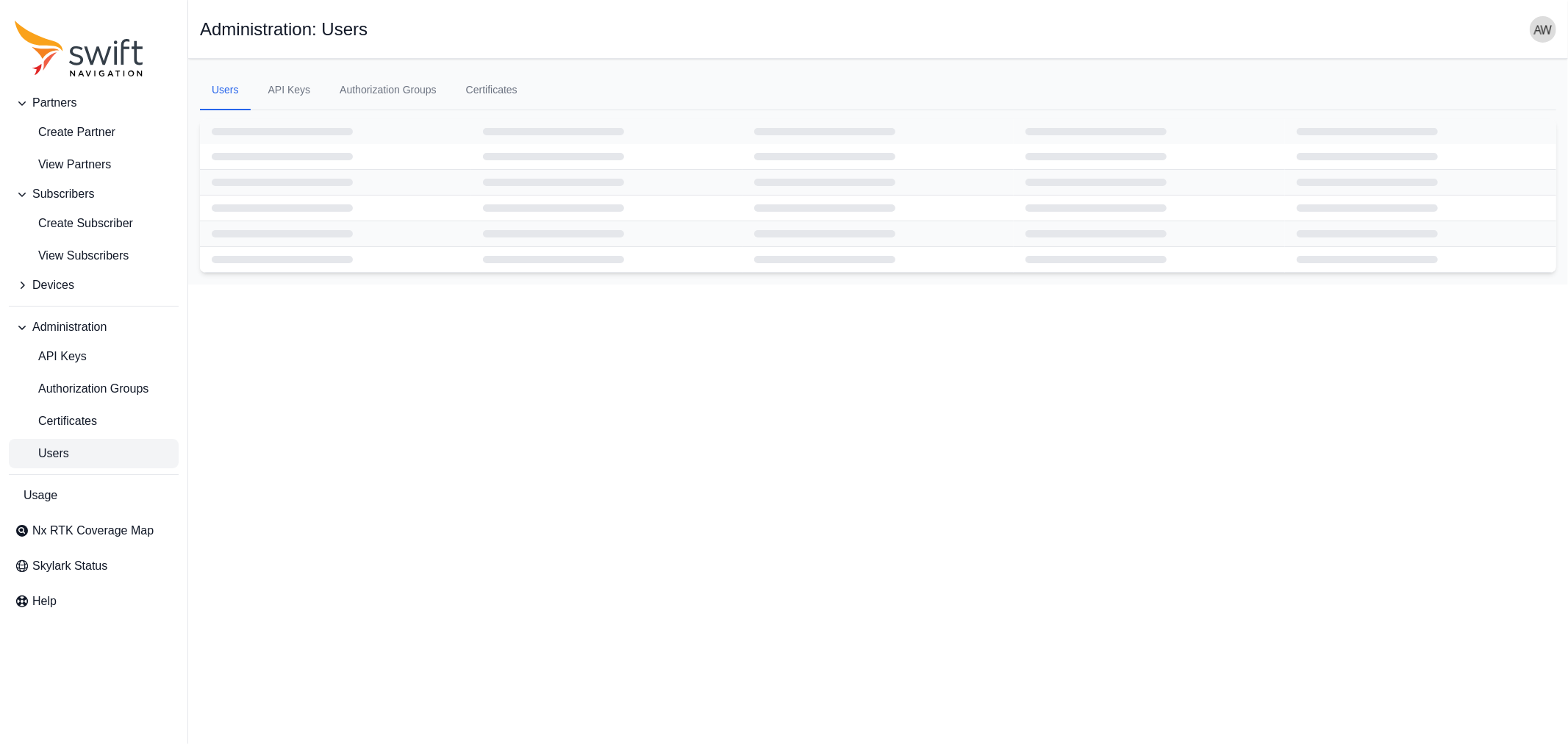
select select "ab3272ce-40d0-4c94-a524-96a758ab755c"
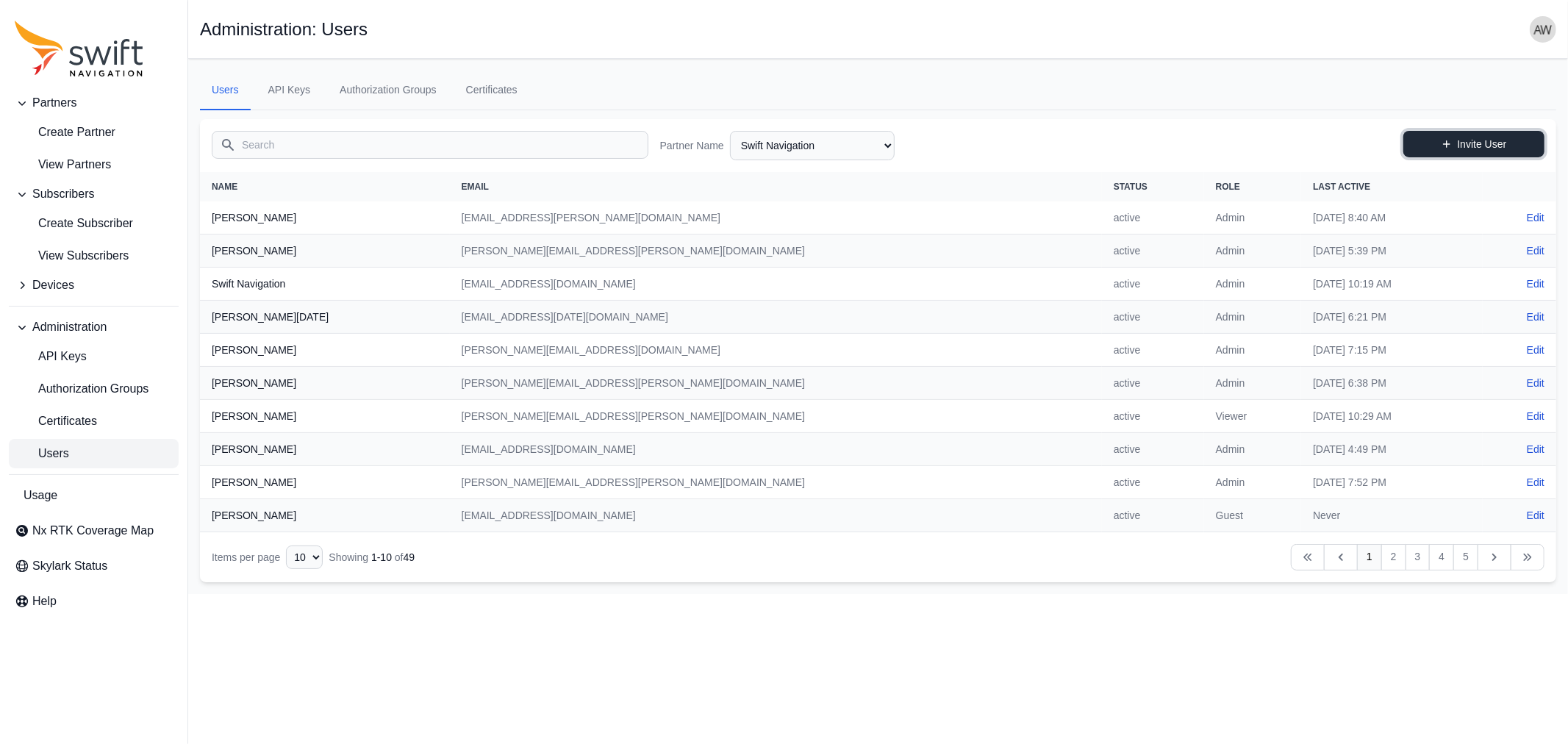
click at [1486, 145] on link "Invite User" at bounding box center [1474, 144] width 141 height 26
select select "ab3272ce-40d0-4c94-a524-96a758ab755c"
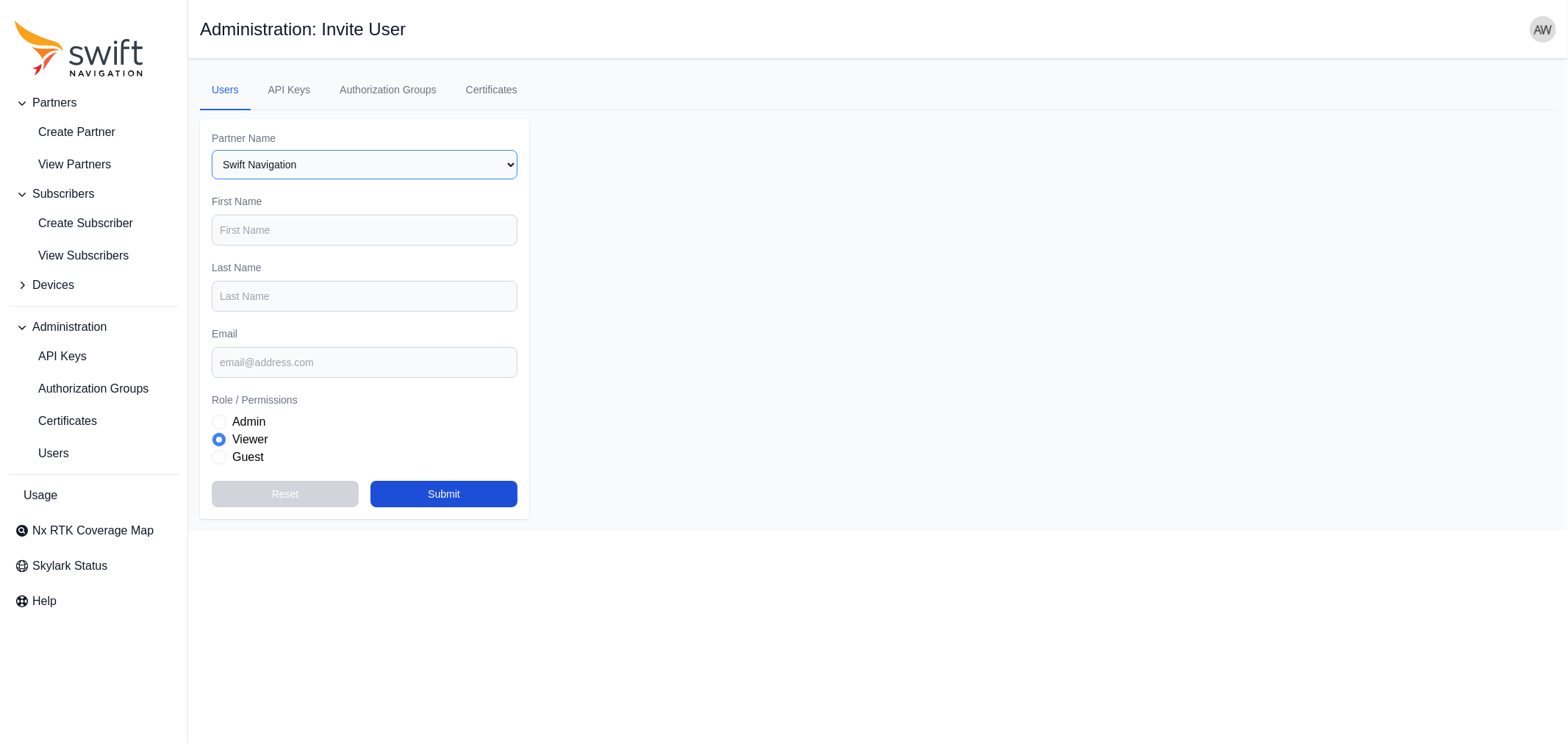
click at [391, 162] on select "Select a Partner AlpsAlpine Asensing Bad Elf Bench Mark Equipment & Supplies In…" at bounding box center [365, 164] width 306 height 30
click at [86, 131] on span "Create Partner" at bounding box center [64, 132] width 101 height 17
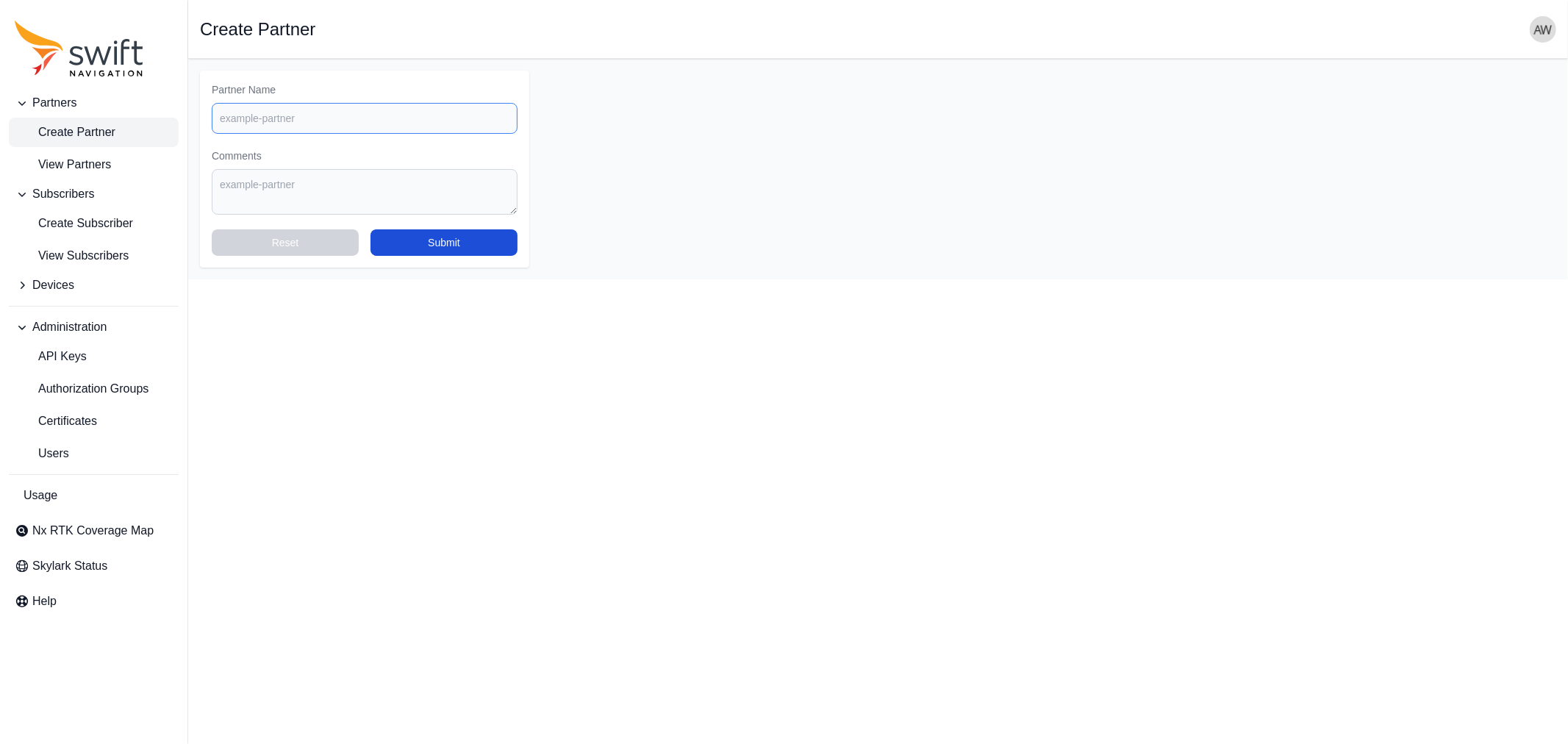
click at [359, 119] on input "Partner Name" at bounding box center [365, 118] width 306 height 31
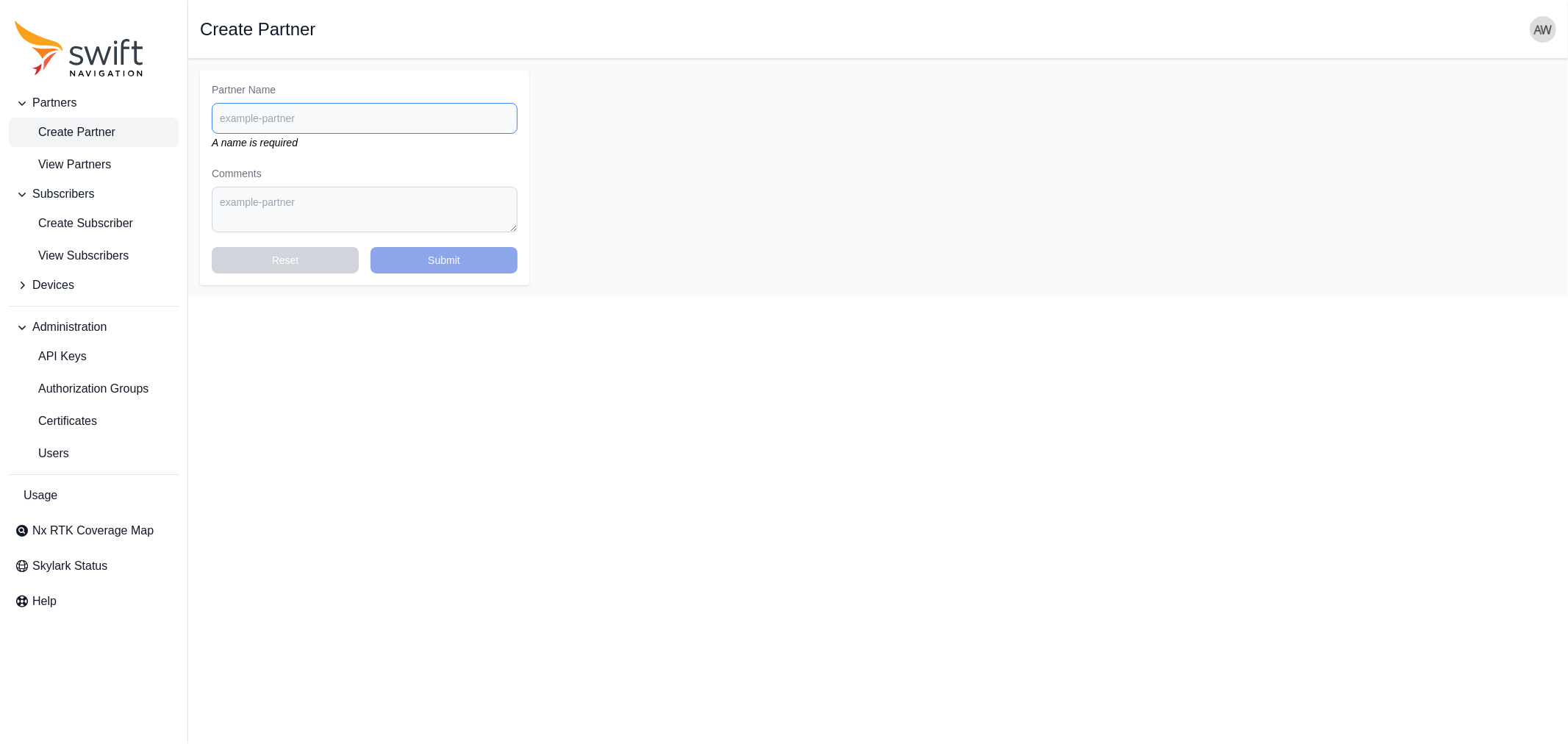
click at [313, 117] on input "Partner Name" at bounding box center [365, 118] width 306 height 31
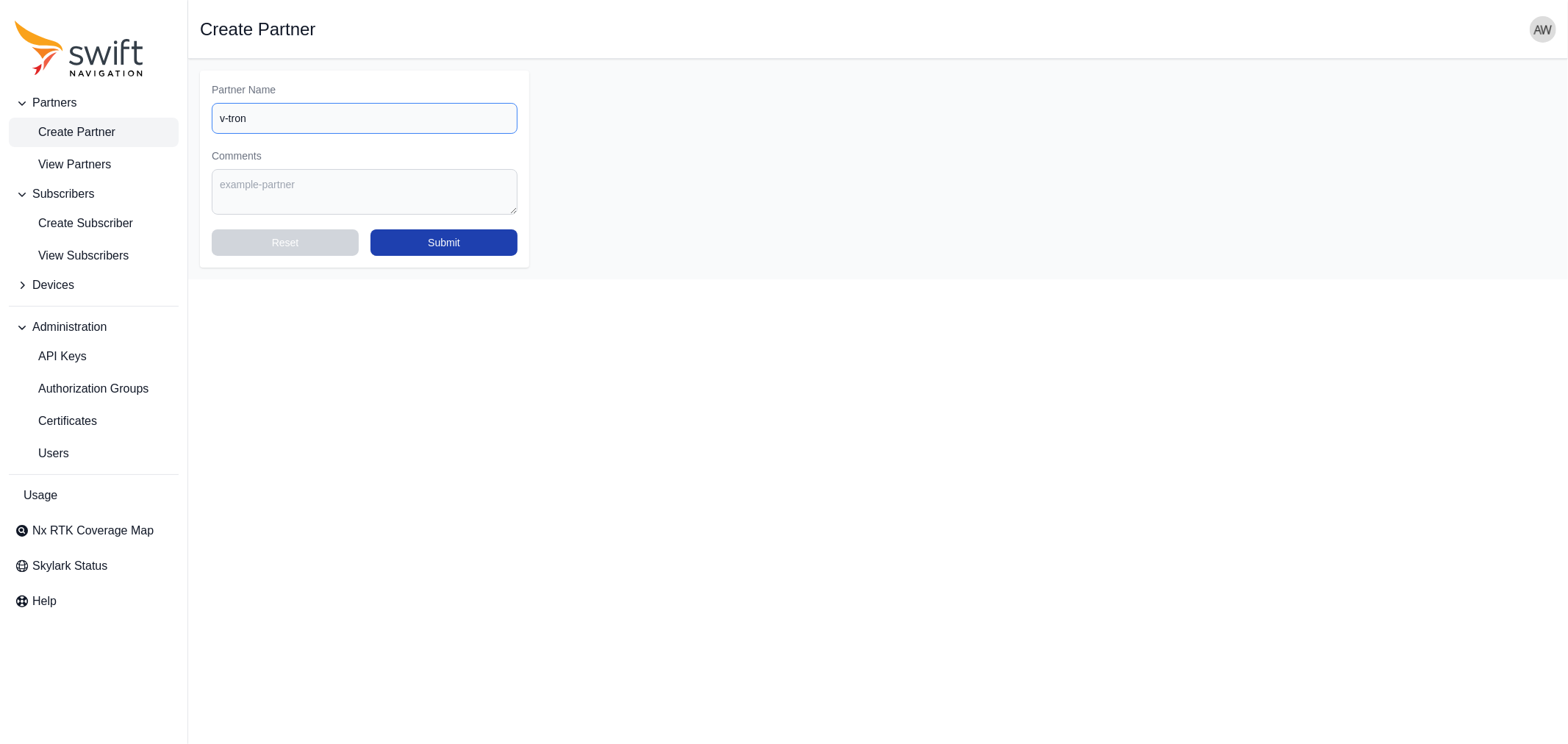
type input "v-tron"
click at [500, 251] on button "Submit" at bounding box center [444, 242] width 147 height 26
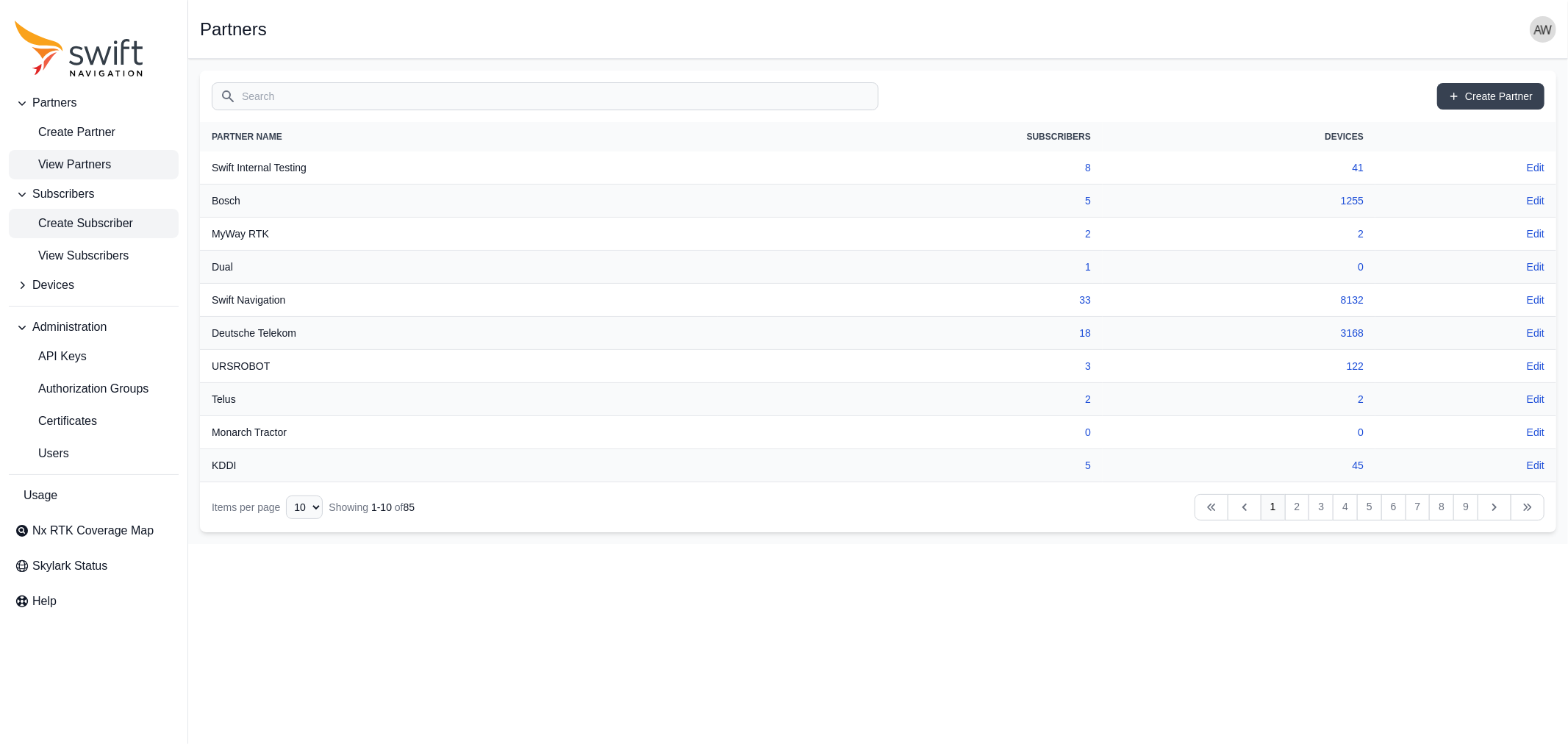
click at [89, 223] on span "Create Subscriber" at bounding box center [73, 223] width 118 height 17
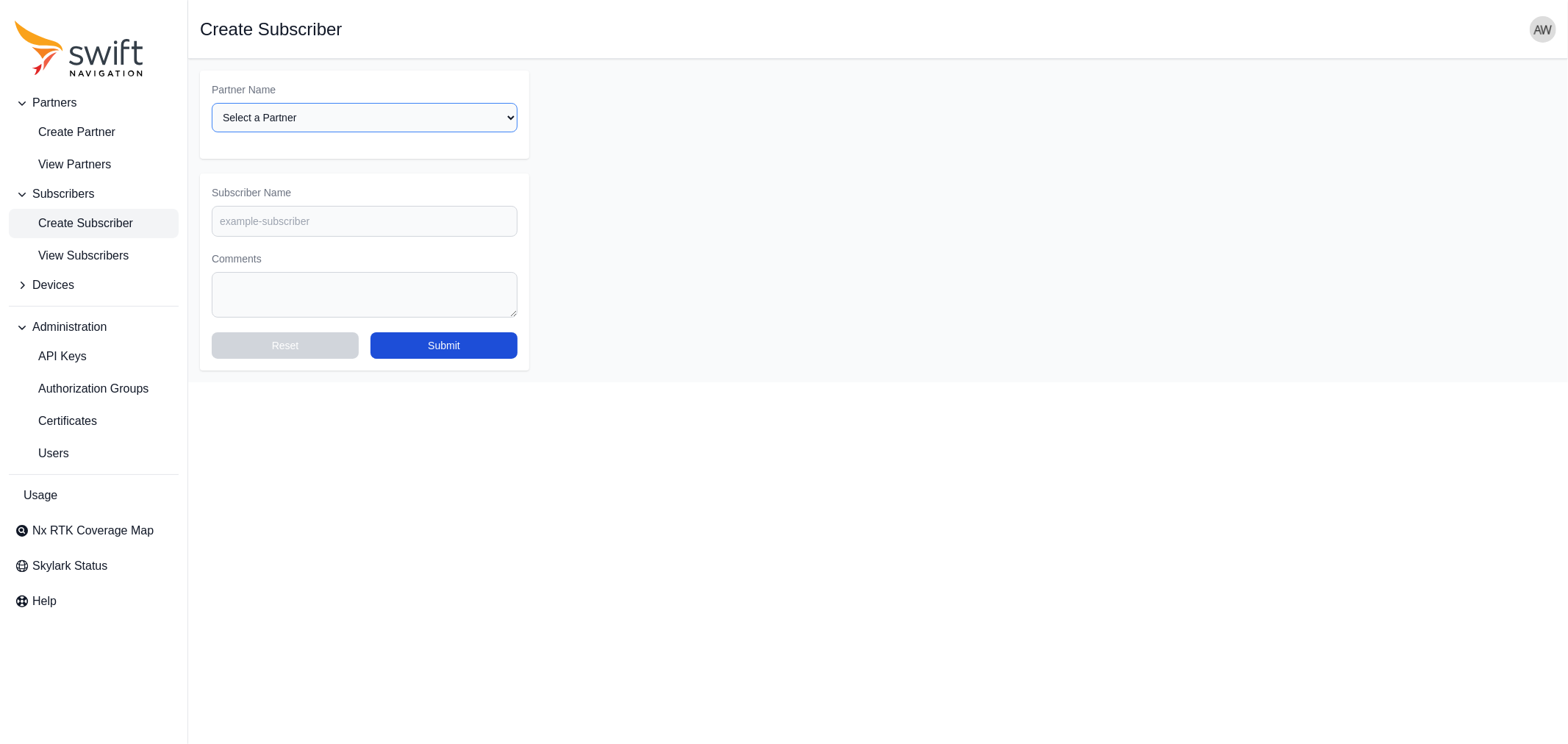
click at [316, 109] on select "Select a Partner AlpsAlpine Asensing Bad Elf Bench Mark Equipment & Supplies In…" at bounding box center [365, 117] width 306 height 30
select select "e1526697-9caf-489c-b025-d432f0008715"
click at [212, 103] on select "Select a Partner AlpsAlpine Asensing Bad Elf Bench Mark Equipment & Supplies In…" at bounding box center [365, 117] width 306 height 30
click at [331, 222] on input "Subscriber Name" at bounding box center [365, 221] width 306 height 31
type input "Evaluation"
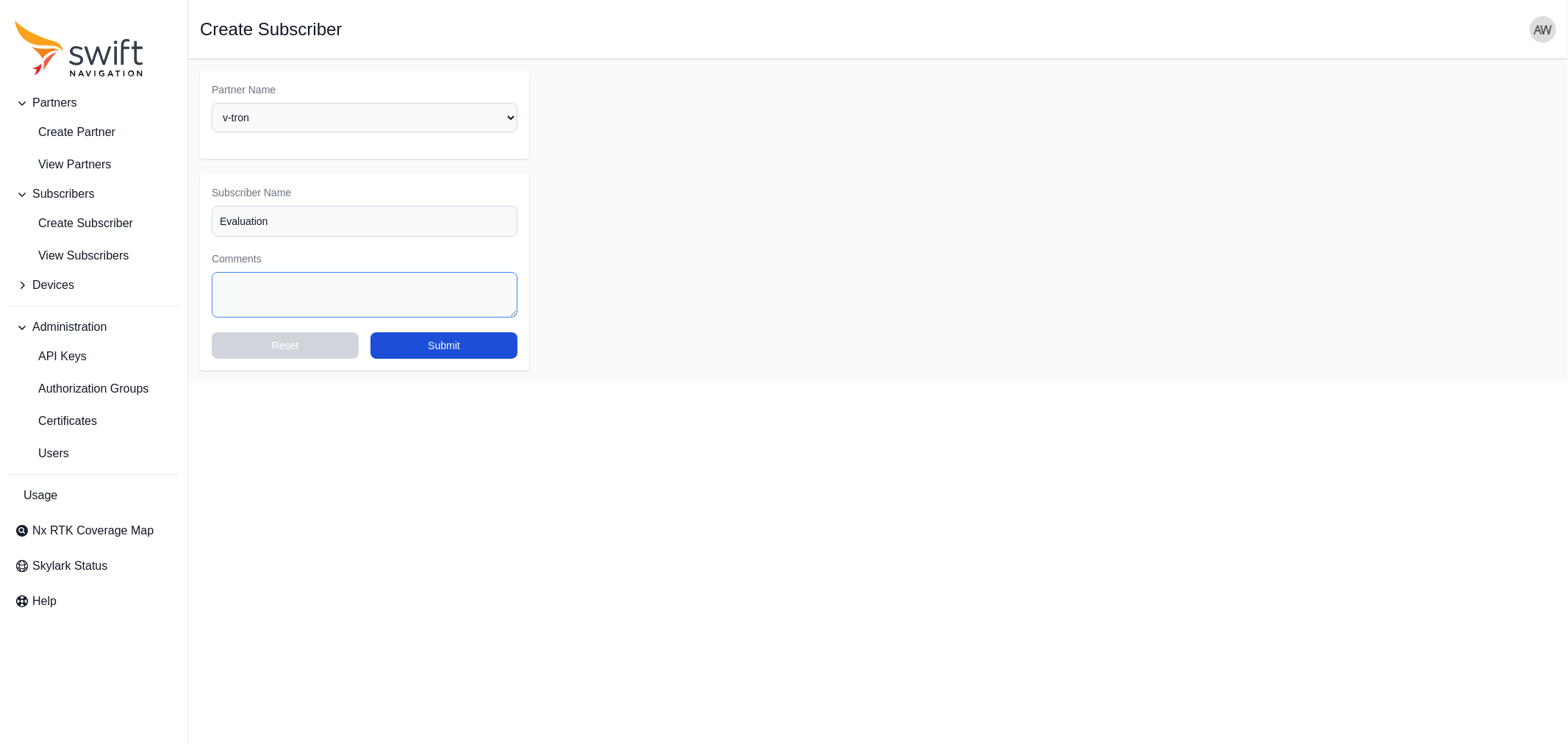
click at [332, 282] on textarea "Comments" at bounding box center [365, 294] width 306 height 45
type textarea "F"
type textarea "For evaluation porposes"
click at [422, 348] on button "Submit" at bounding box center [444, 345] width 147 height 26
select select "e1526697-9caf-489c-b025-d432f0008715"
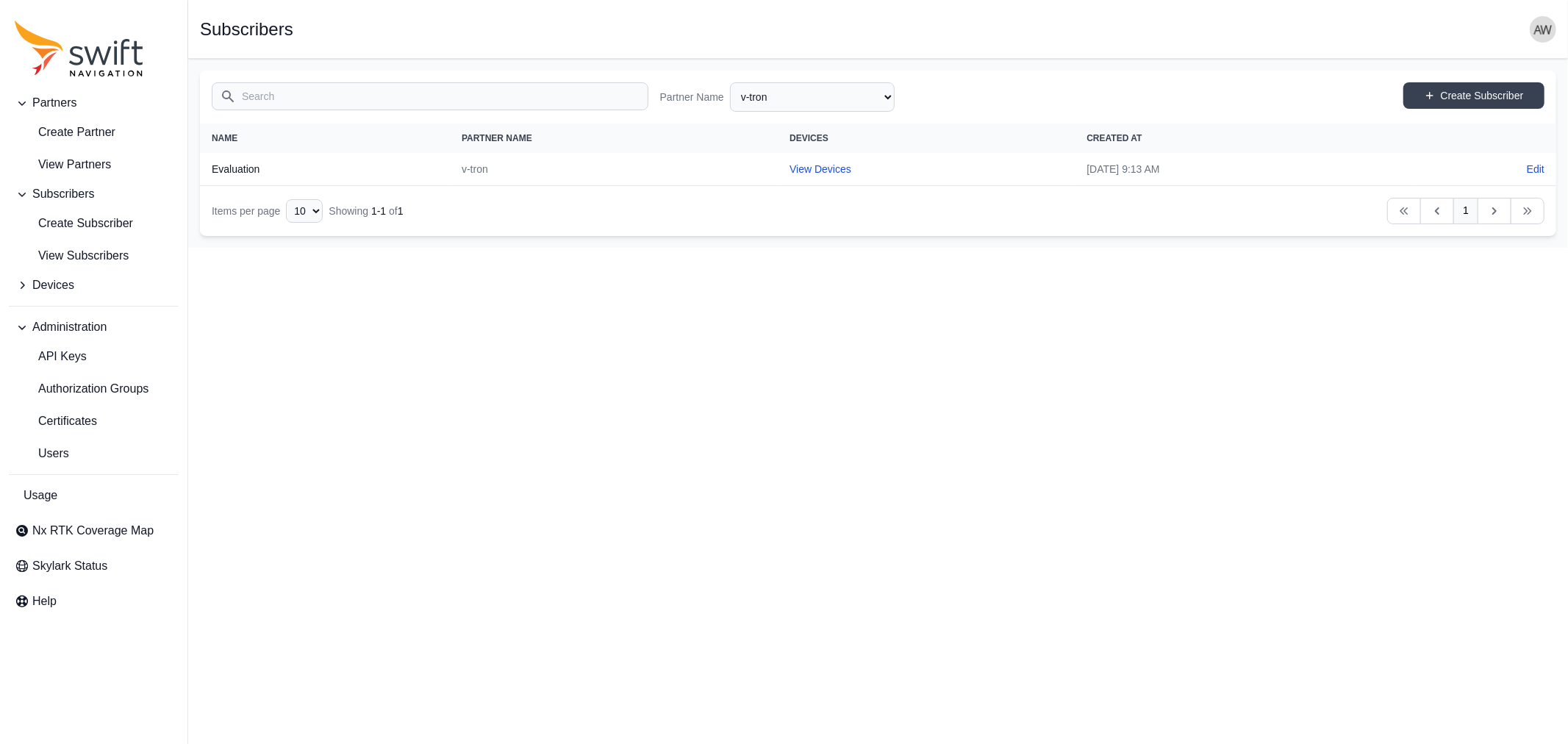
click at [58, 285] on span "Devices" at bounding box center [53, 285] width 42 height 17
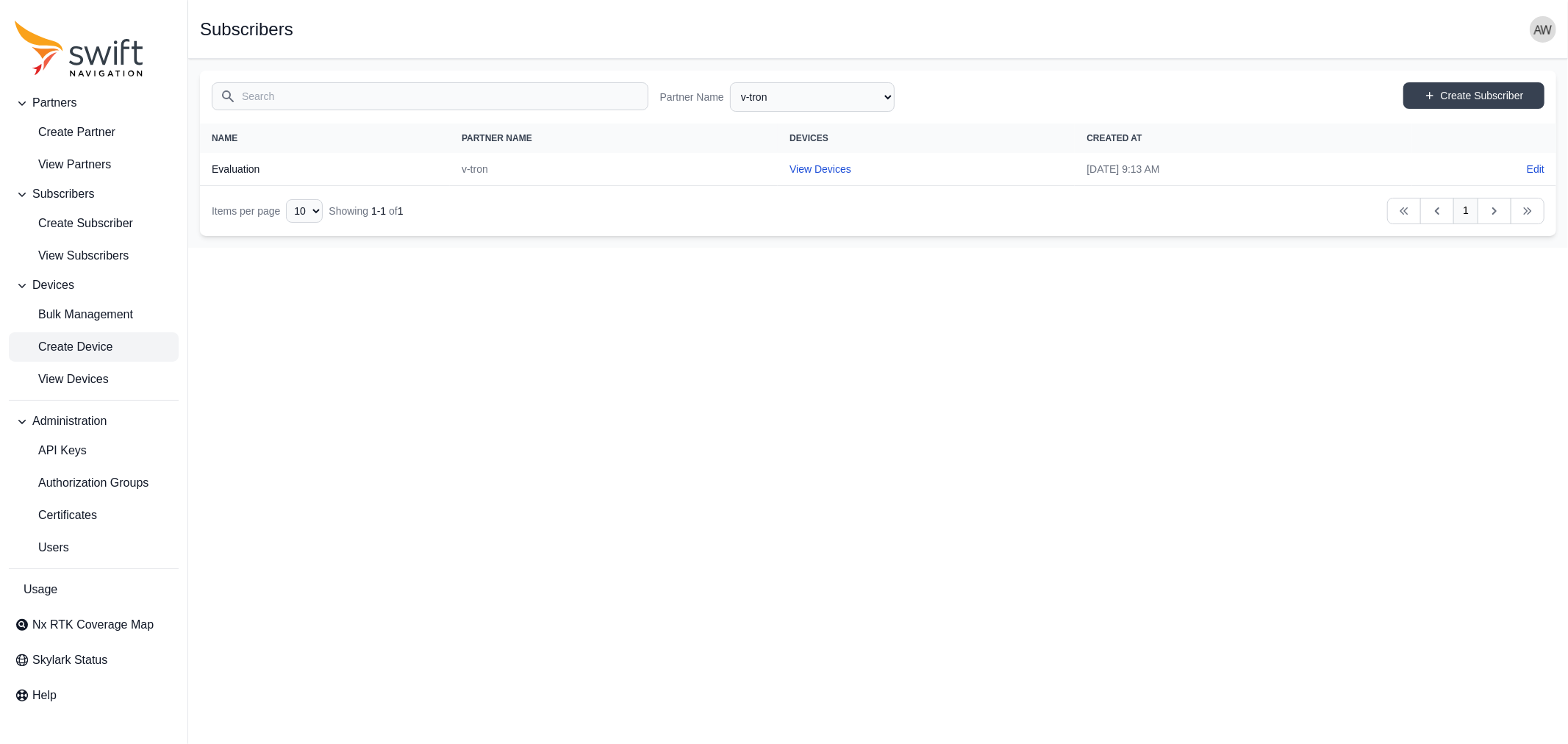
click at [72, 350] on span "Create Device" at bounding box center [63, 347] width 98 height 17
select select "ab3272ce-40d0-4c94-a524-96a758ab755c"
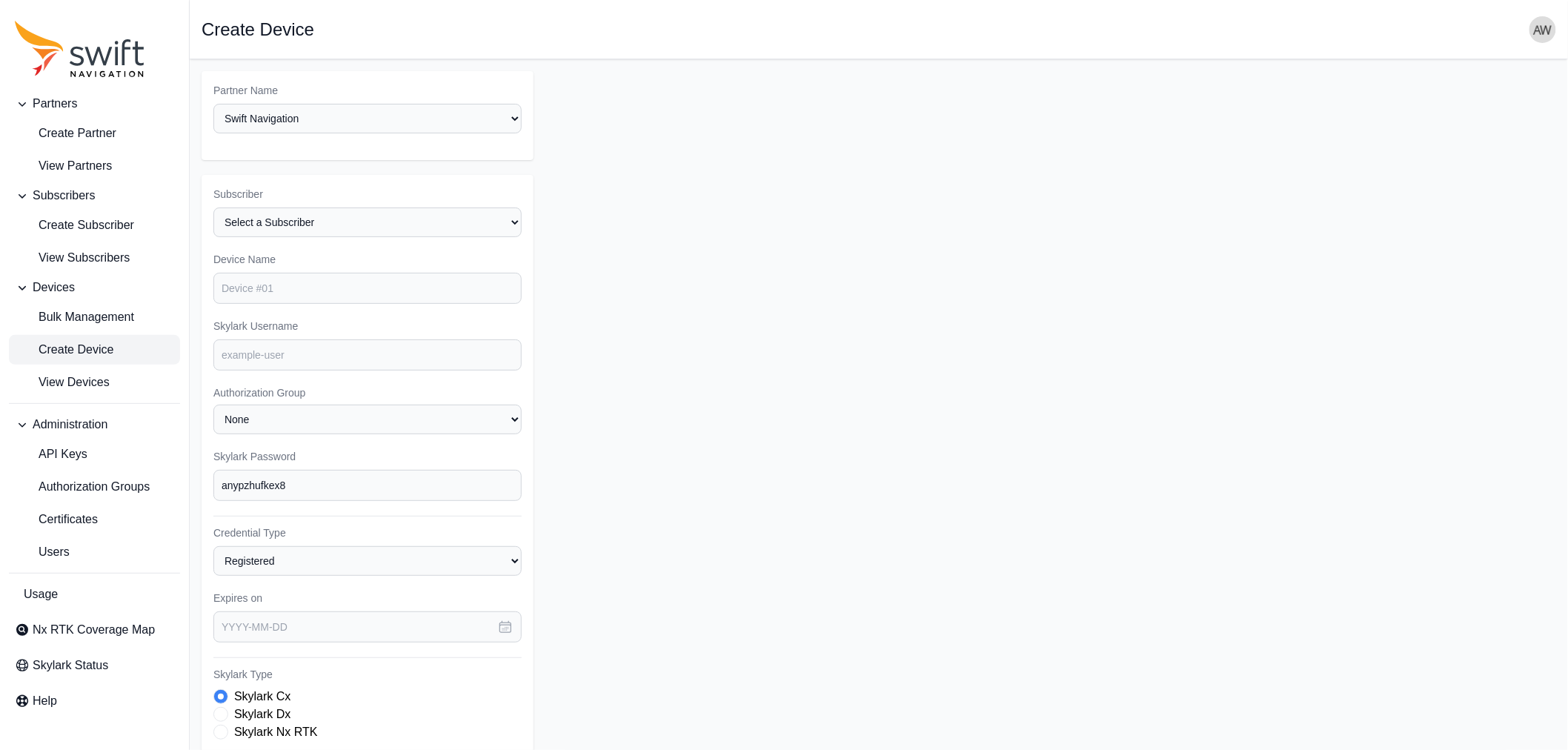
click at [233, 728] on div "Skylark Nx RTK" at bounding box center [368, 732] width 308 height 18
click at [320, 289] on input "Device Name" at bounding box center [368, 288] width 308 height 31
click at [320, 289] on input "v-tron.eval1" at bounding box center [368, 288] width 308 height 31
click at [408, 288] on input "v-tron.eval1" at bounding box center [368, 288] width 308 height 31
type input "v-tron.eval1"
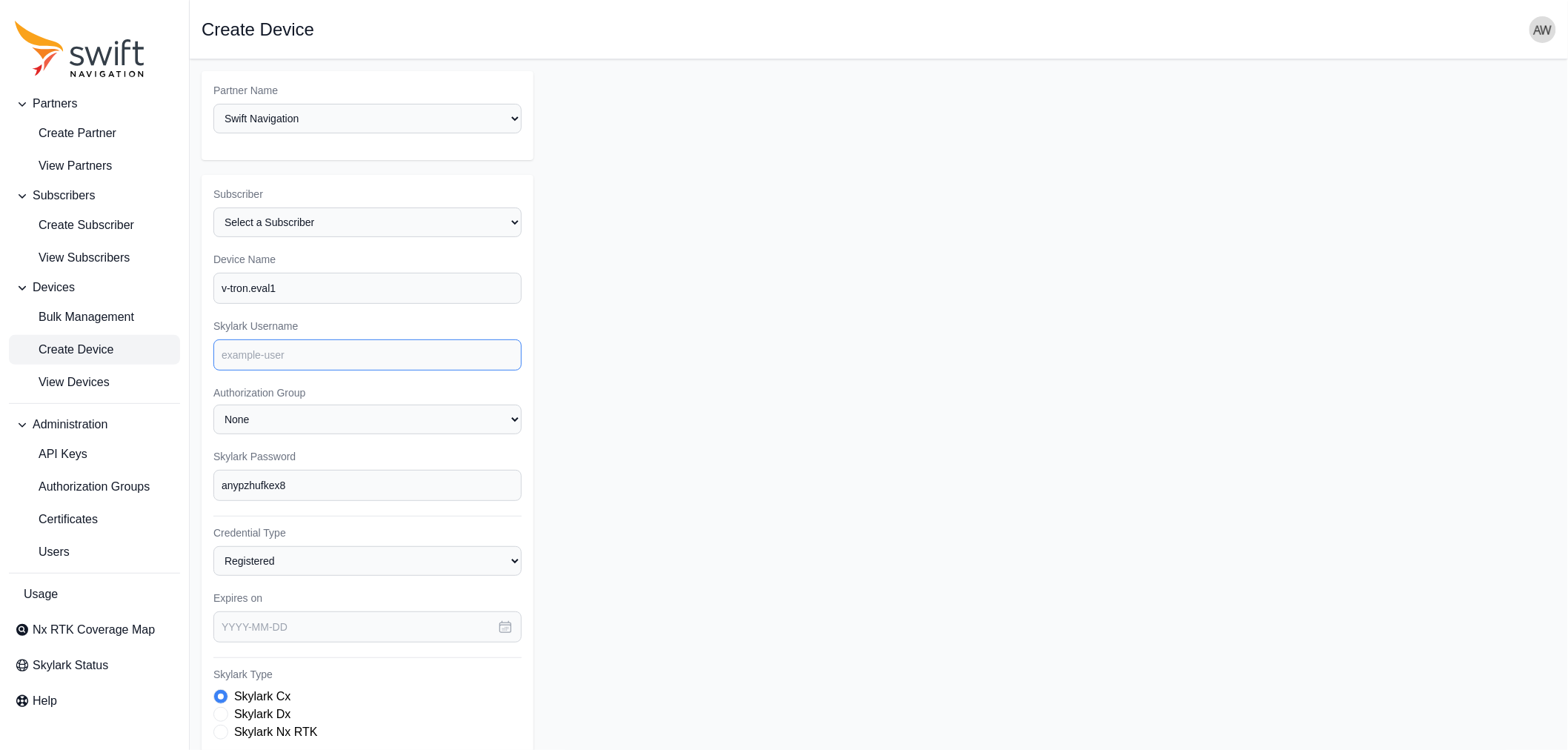
click at [409, 352] on input "Skylark Username" at bounding box center [368, 355] width 308 height 31
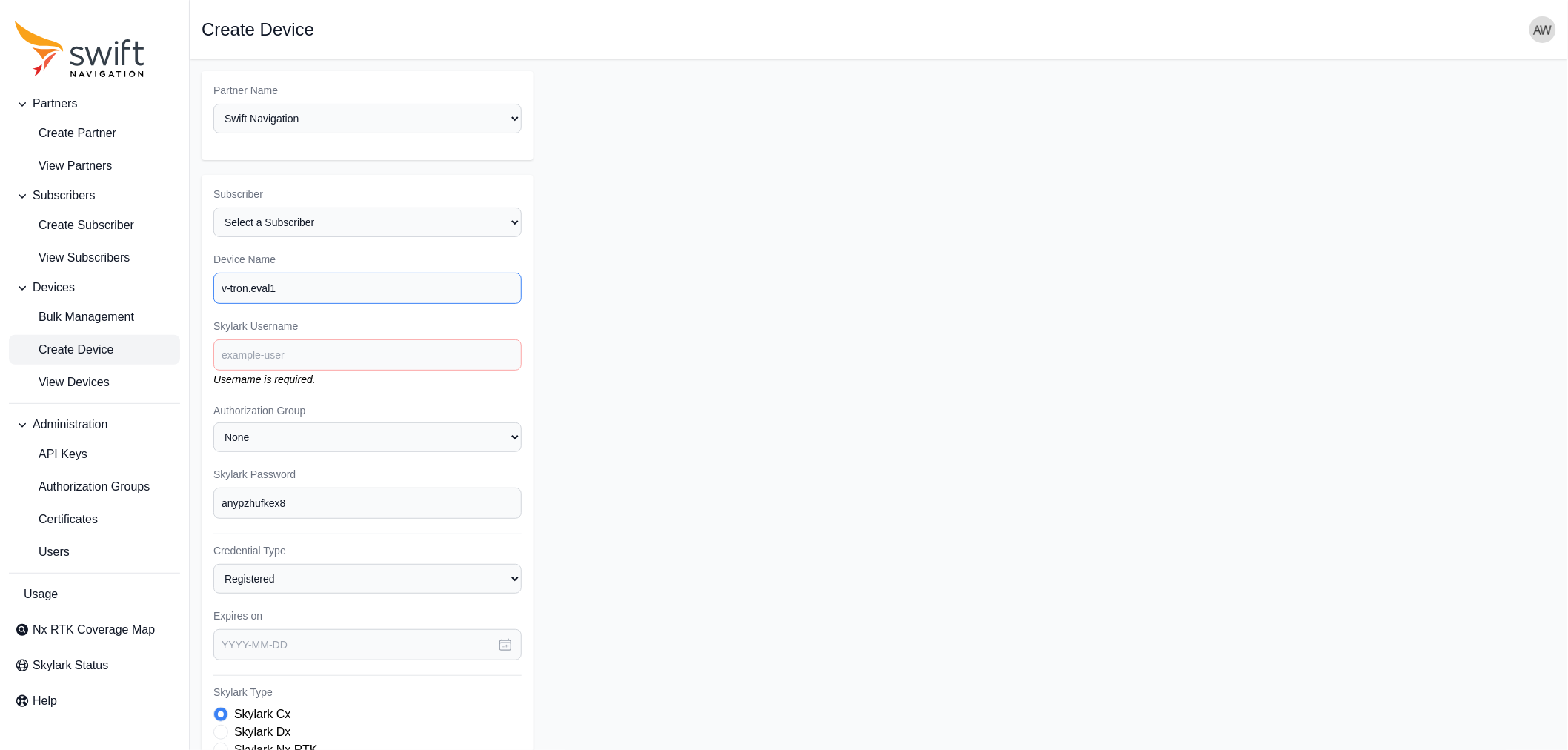
drag, startPoint x: 217, startPoint y: 296, endPoint x: 166, endPoint y: 298, distance: 51.0
click at [166, 298] on div "Partners Create Partner View Partners Subscribers Create Subscriber View Subscr…" at bounding box center [784, 538] width 1568 height 958
click at [417, 350] on input "Skylark Username" at bounding box center [368, 355] width 308 height 31
paste input "v-tron.eval1"
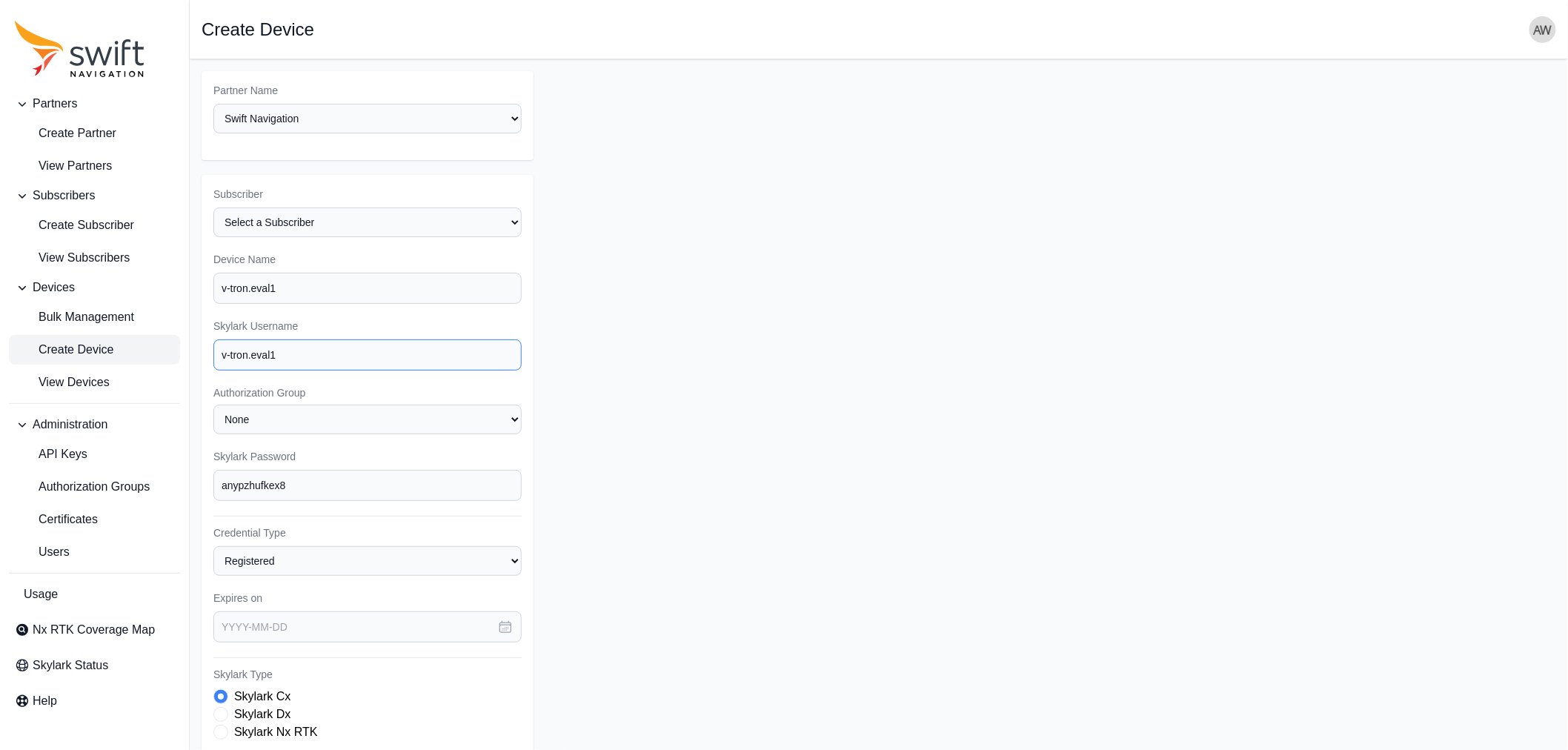
type input "v-tron.eval1"
click at [253, 282] on input "v-tron.eval1" at bounding box center [368, 288] width 308 height 31
type input "v-tron Eval 1"
click at [374, 423] on select "None Backend Tests (from appsmith) Dual Swift NOC prj positec_1_authorization_g…" at bounding box center [368, 419] width 308 height 30
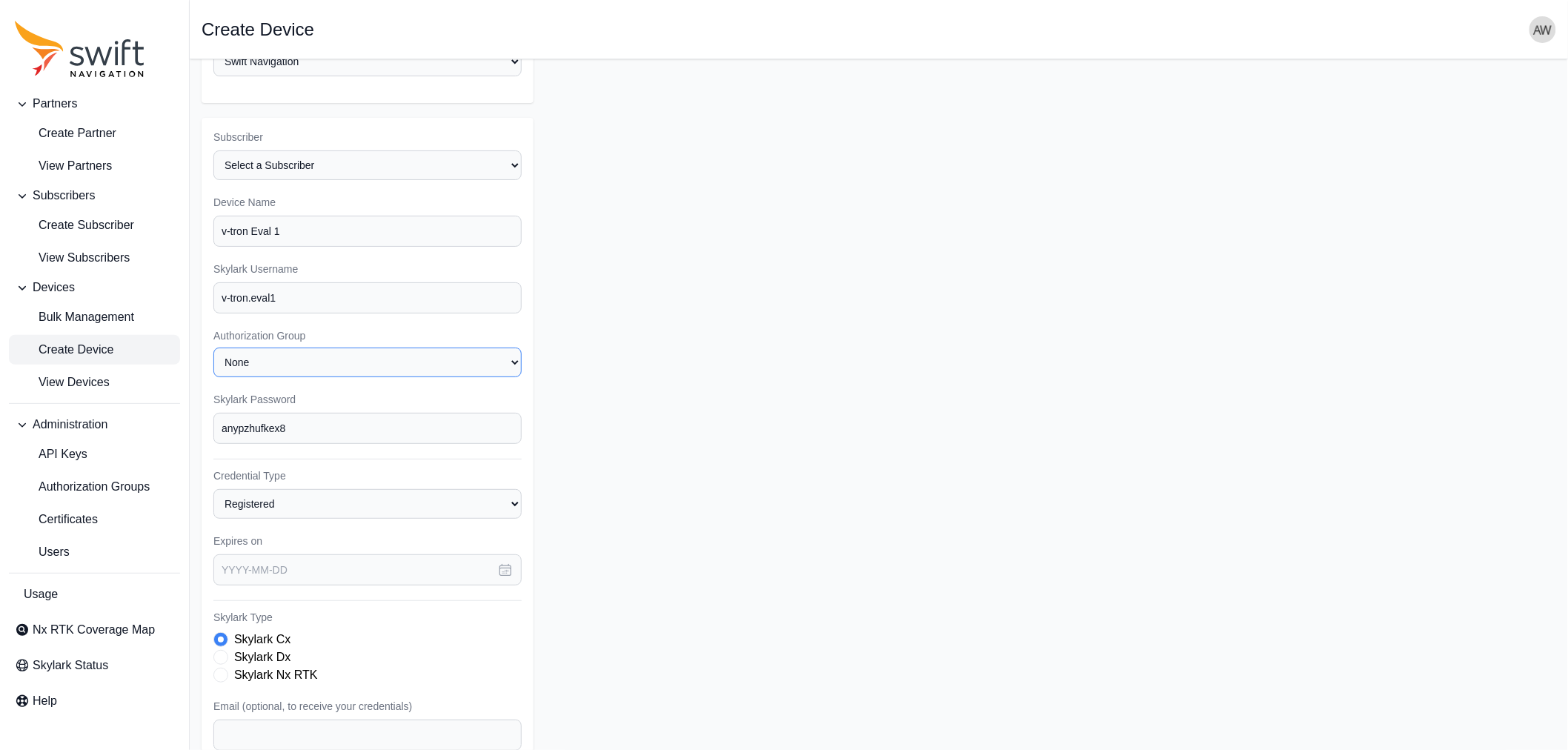
scroll to position [82, 0]
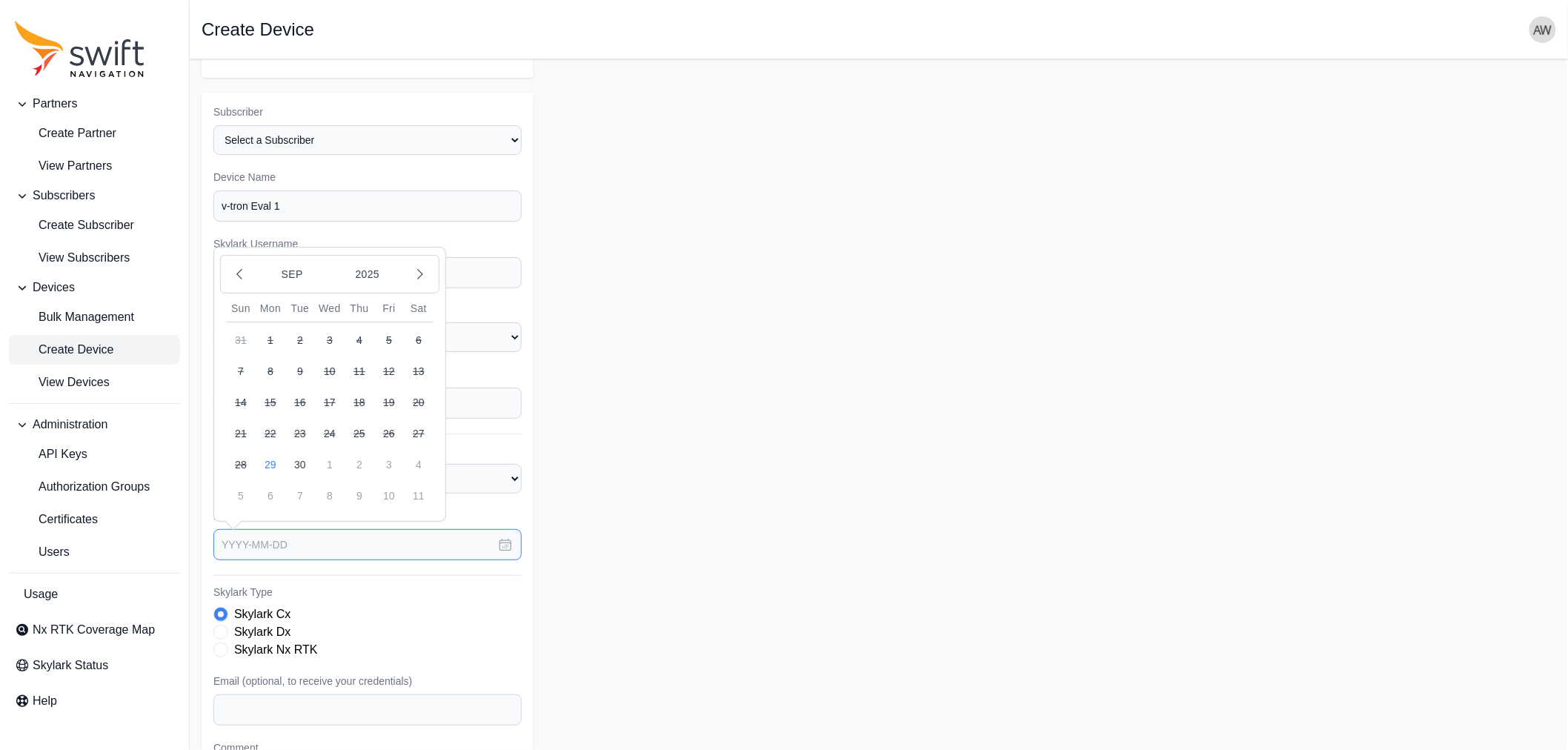
click at [458, 539] on input "text" at bounding box center [368, 544] width 308 height 31
click at [420, 267] on icon "button" at bounding box center [420, 274] width 14 height 14
click at [419, 269] on icon "button" at bounding box center [420, 274] width 14 height 14
click at [299, 394] on button "11" at bounding box center [300, 402] width 30 height 30
type input "2025-11-11"
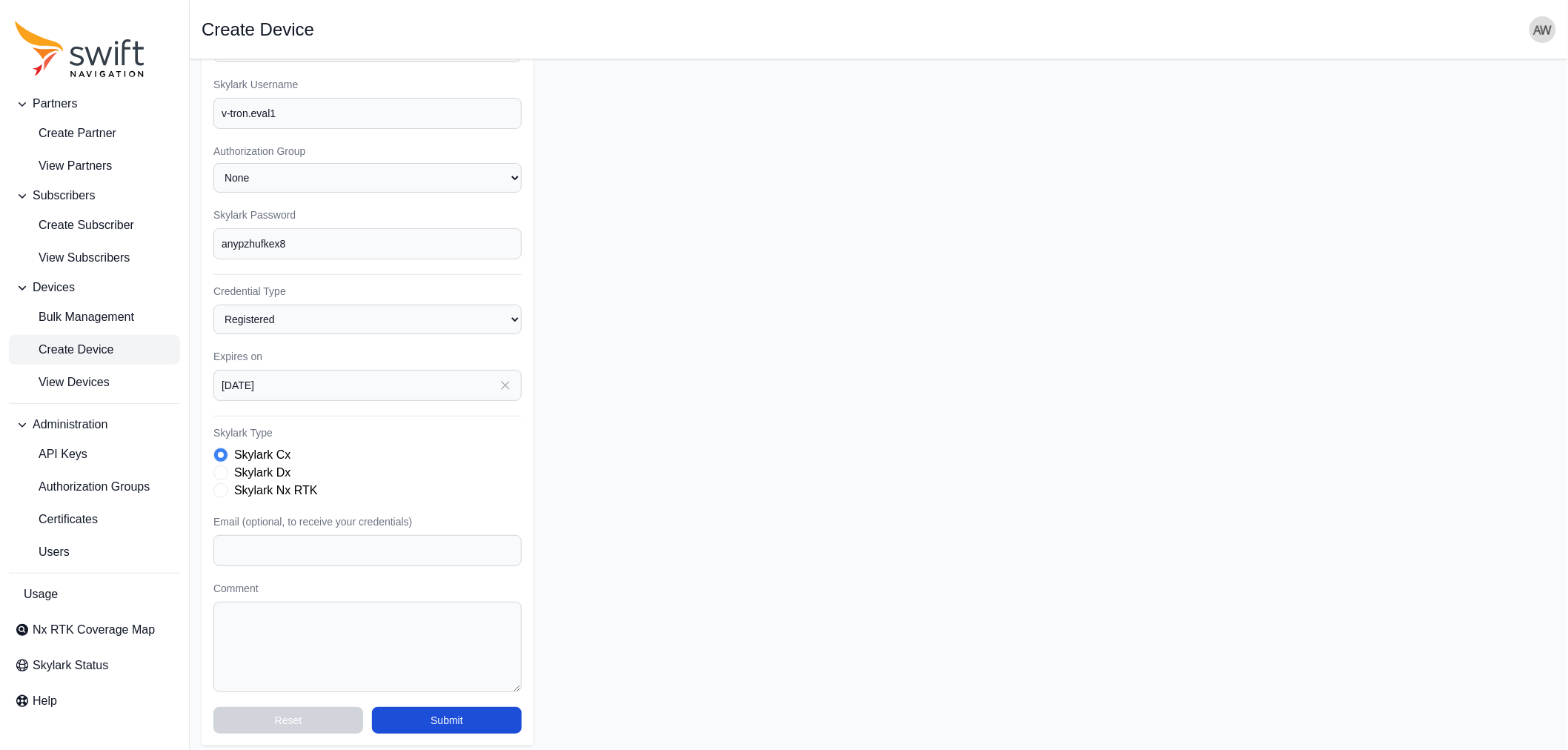
scroll to position [243, 0]
click at [424, 549] on input "Email (optional, to receive your credentials)" at bounding box center [368, 549] width 308 height 31
click at [323, 542] on input "Email (optional, to receive your credentials)" at bounding box center [368, 549] width 308 height 31
paste input "r.kusumakar@v-tron.eu"
type input "r.kusumakar@v-tron.eu"
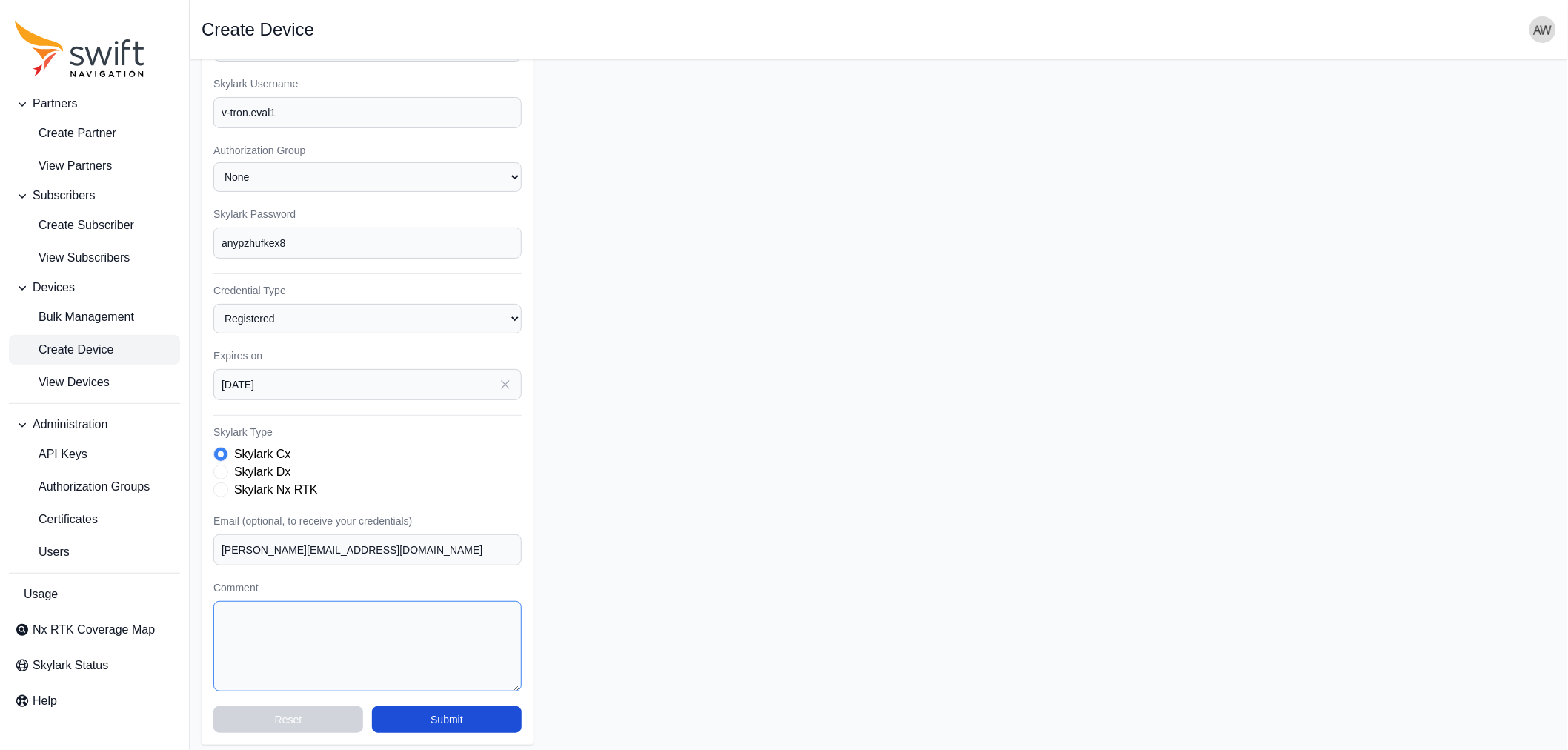
click at [416, 629] on textarea "Comment" at bounding box center [368, 645] width 308 height 90
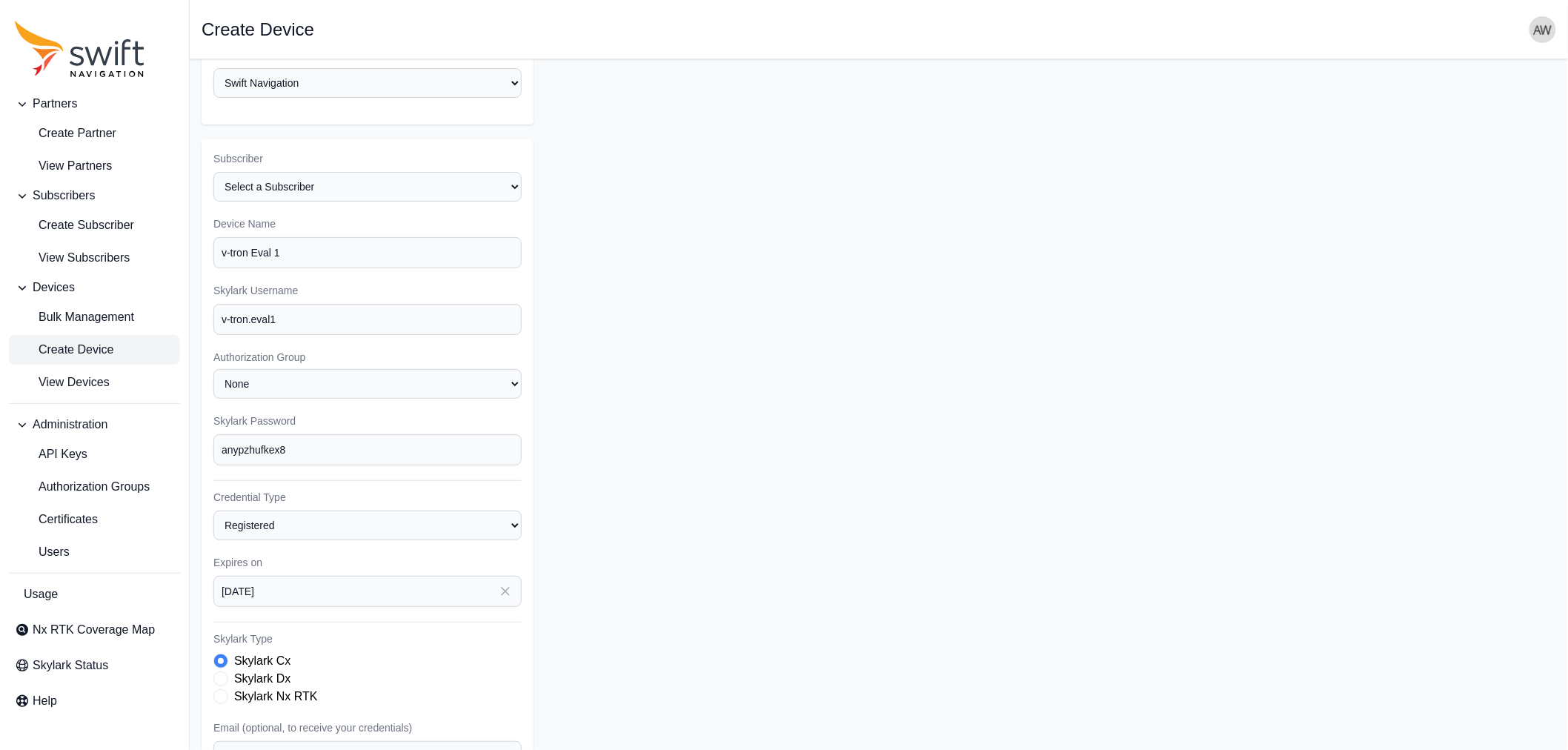
scroll to position [0, 0]
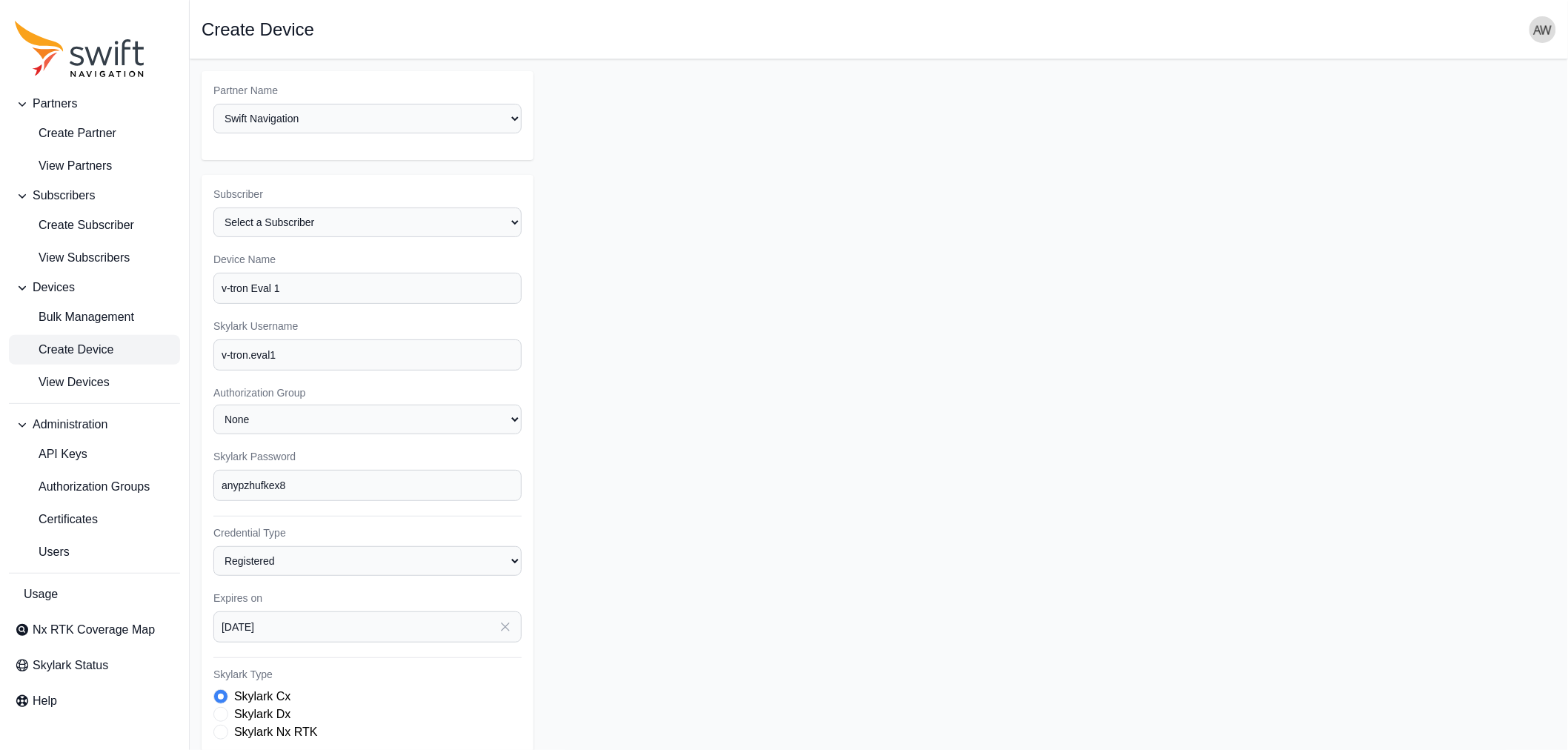
type textarea "Up on Jochen request with evaluation agreement."
click at [513, 117] on select "Select a Partner AlpsAlpine Asensing Bad Elf Bench Mark Equipment & Supplies In…" at bounding box center [368, 118] width 308 height 30
click at [214, 104] on select "Select a Partner AlpsAlpine Asensing Bad Elf Bench Mark Equipment & Supplies In…" at bounding box center [368, 118] width 308 height 30
select select "e1526697-9caf-489c-b025-d432f0008715"
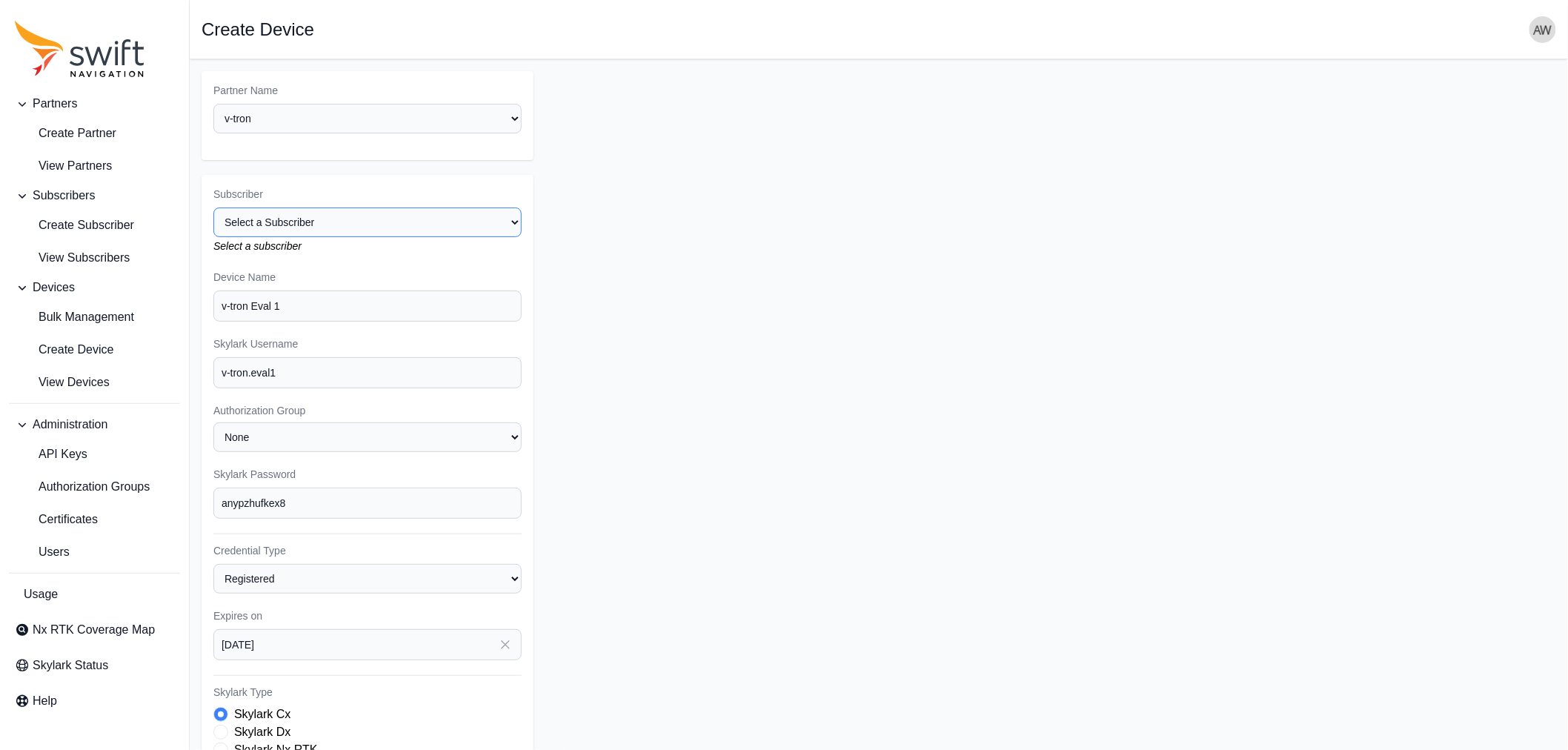
click at [324, 222] on select "Select a Subscriber Evaluation" at bounding box center [368, 222] width 308 height 30
select select "57cdf45a-fecf-4afa-9ae0-50d9e91ab661"
click at [214, 208] on select "Select a Subscriber Evaluation" at bounding box center [368, 222] width 308 height 30
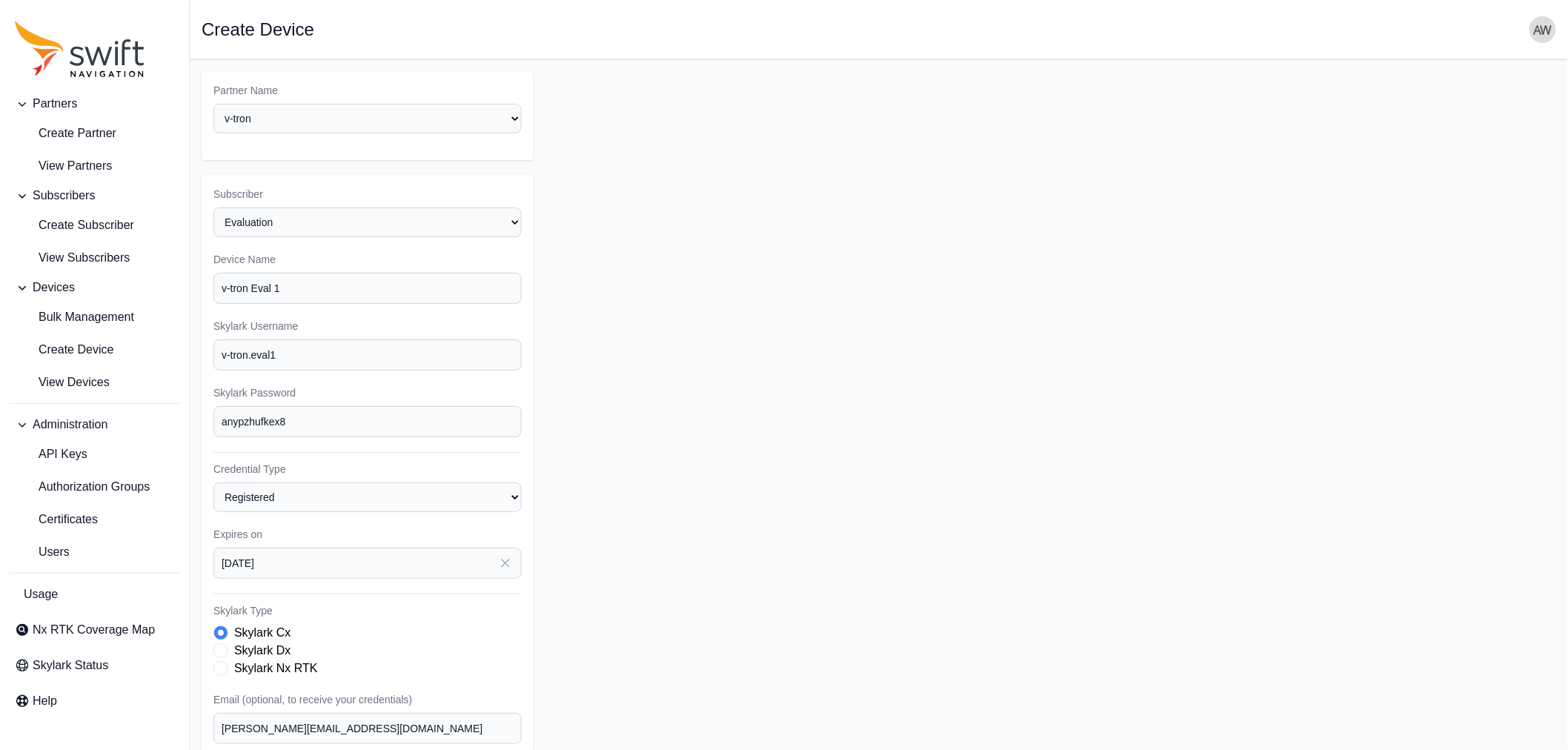
click at [715, 269] on form "Partner Name Select a Partner AlpsAlpine Asensing Bad Elf Bench Mark Equipment …" at bounding box center [878, 497] width 1354 height 852
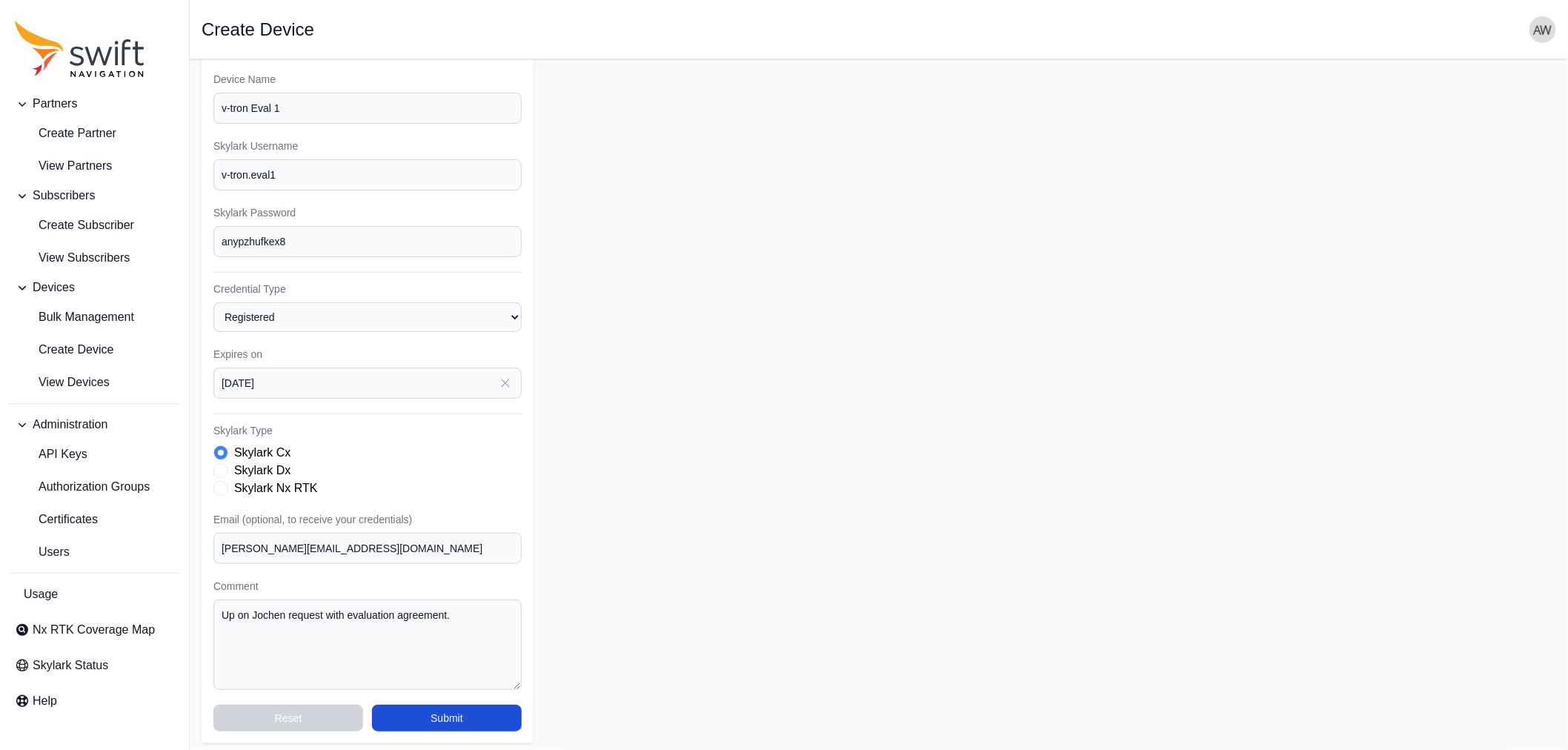
scroll to position [181, 0]
click at [483, 610] on textarea "Up on Jochen request with evaluation agreement." at bounding box center [368, 644] width 308 height 90
click at [447, 609] on textarea "Up on Jochen request with evaluation agreement." at bounding box center [368, 644] width 308 height 90
paste textarea "Rakshith Kusumakar"
drag, startPoint x: 241, startPoint y: 611, endPoint x: 210, endPoint y: 610, distance: 31.0
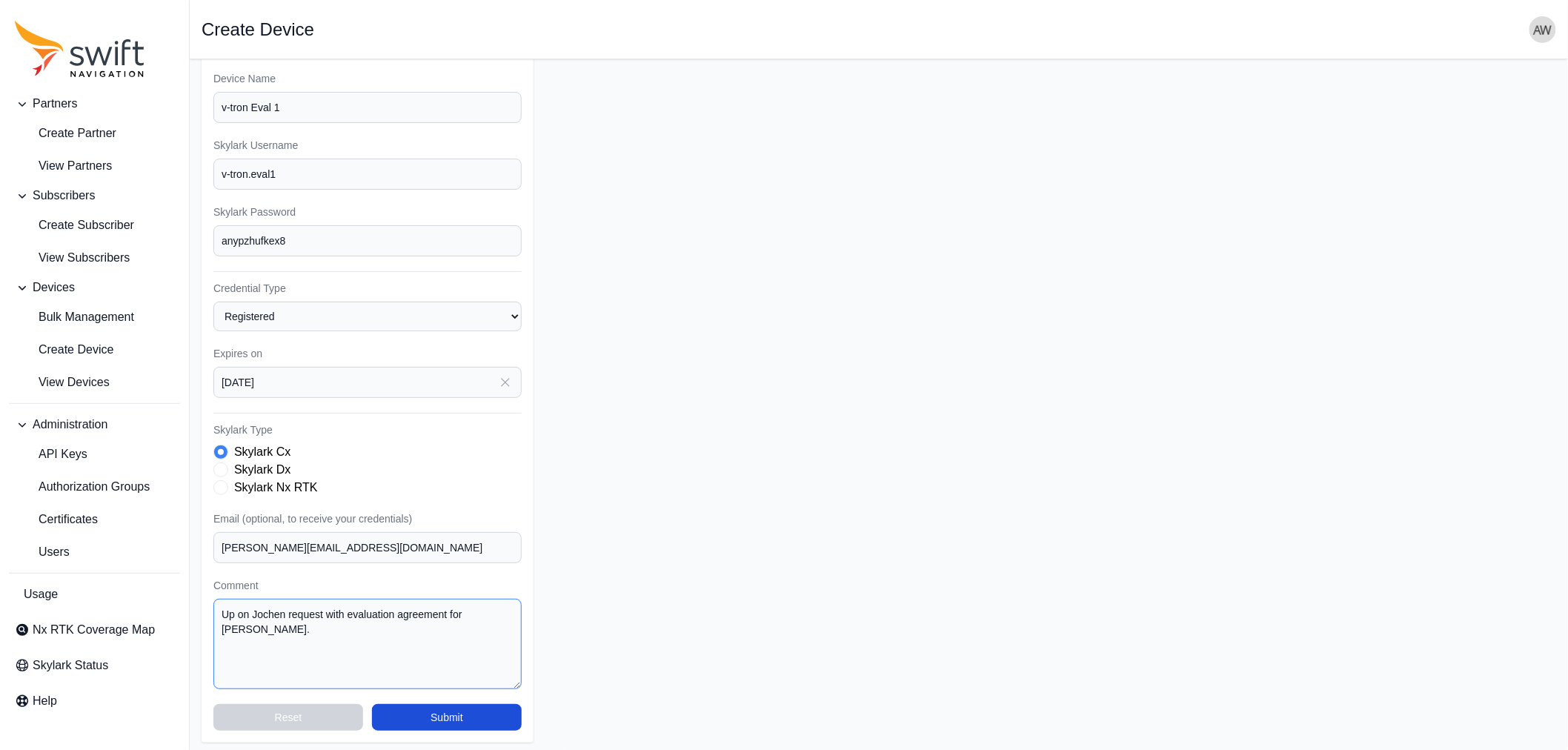
click at [210, 610] on div "Subscriber Select a Subscriber Evaluation Device Name v-tron Eval 1 Skylark Use…" at bounding box center [367, 368] width 332 height 748
type textarea "For Jochen'a request with evaluation agreement for Rakshith Kusumakar."
click at [456, 719] on button "Submit" at bounding box center [446, 716] width 150 height 27
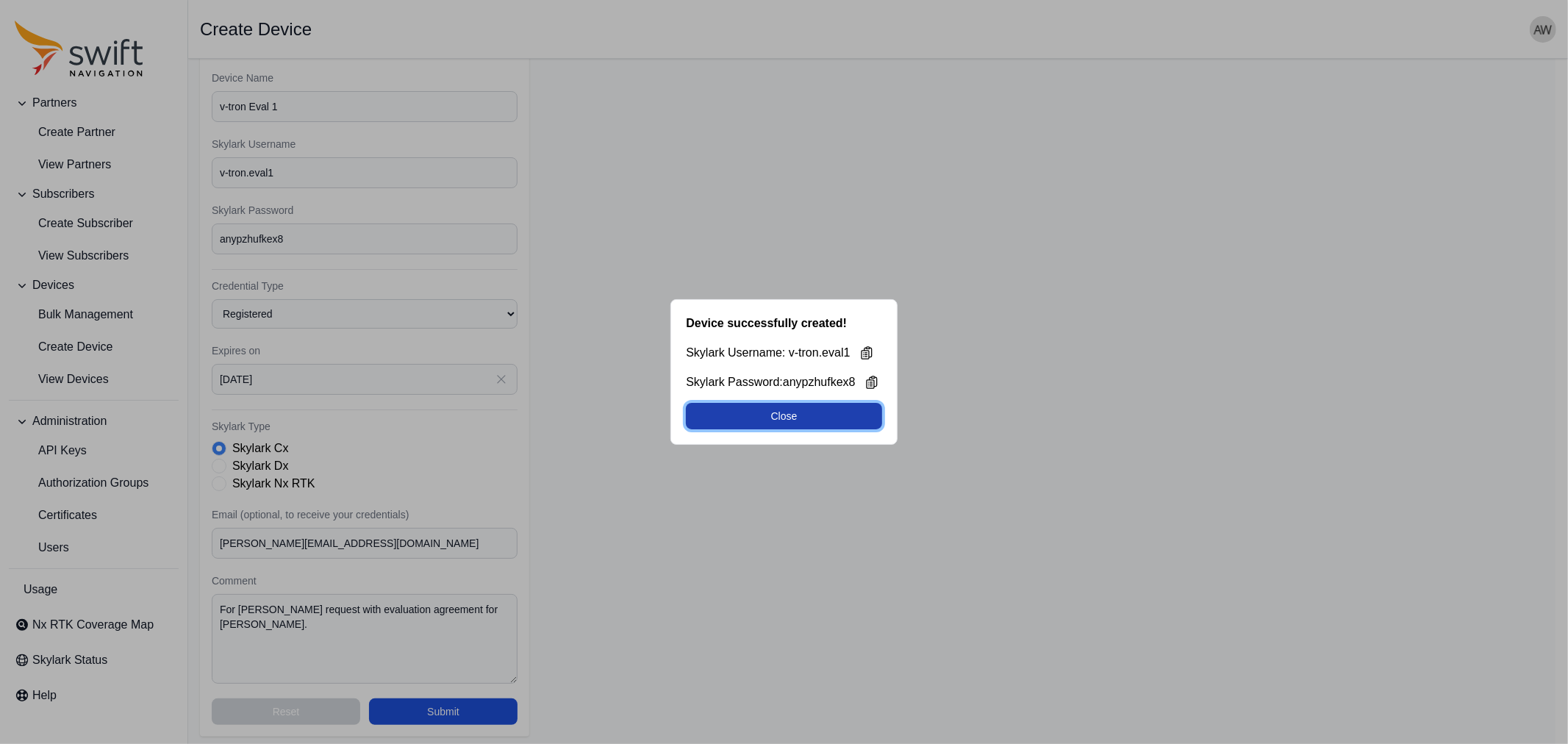
click at [778, 416] on button "Close" at bounding box center [784, 416] width 195 height 26
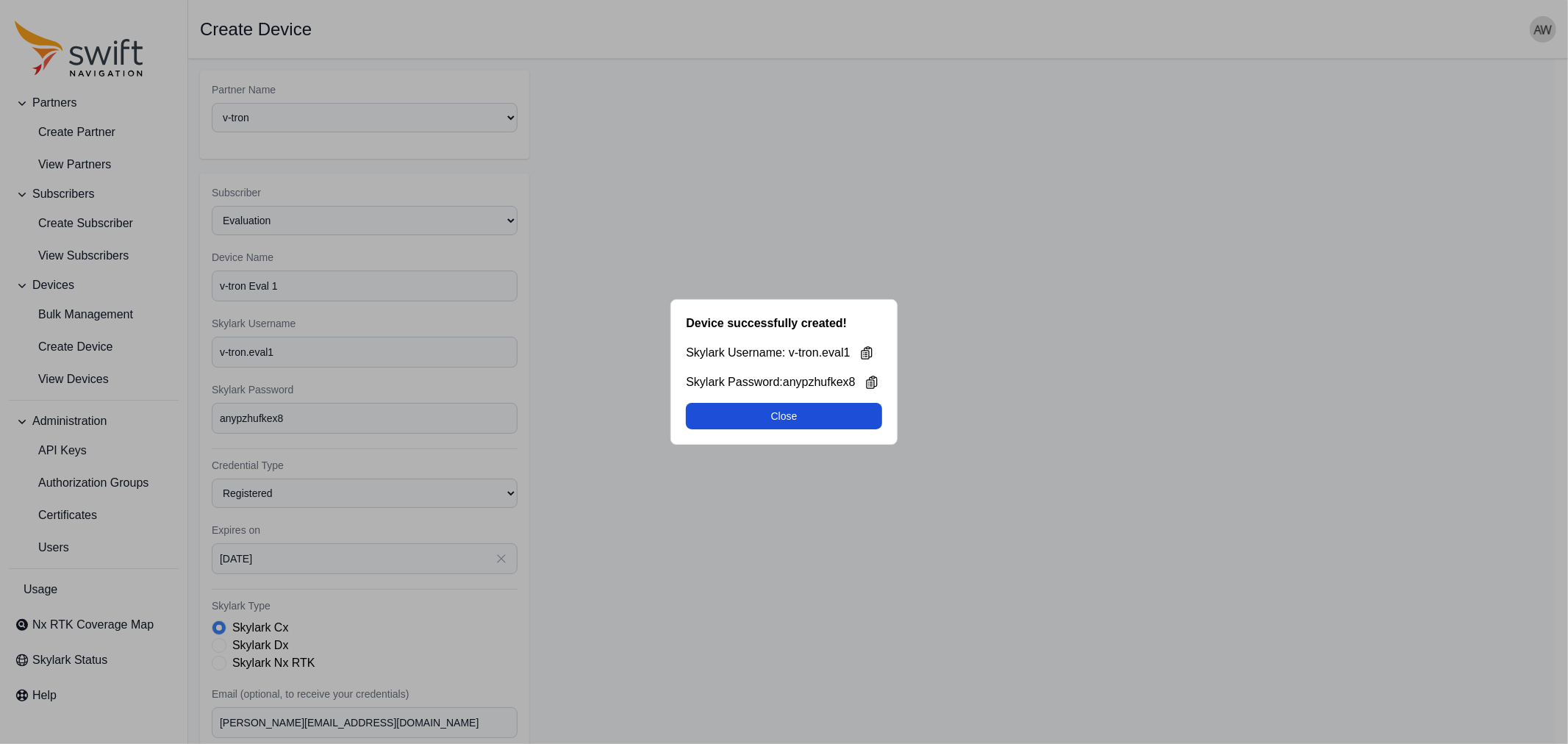
select select "e1526697-9caf-489c-b025-d432f0008715"
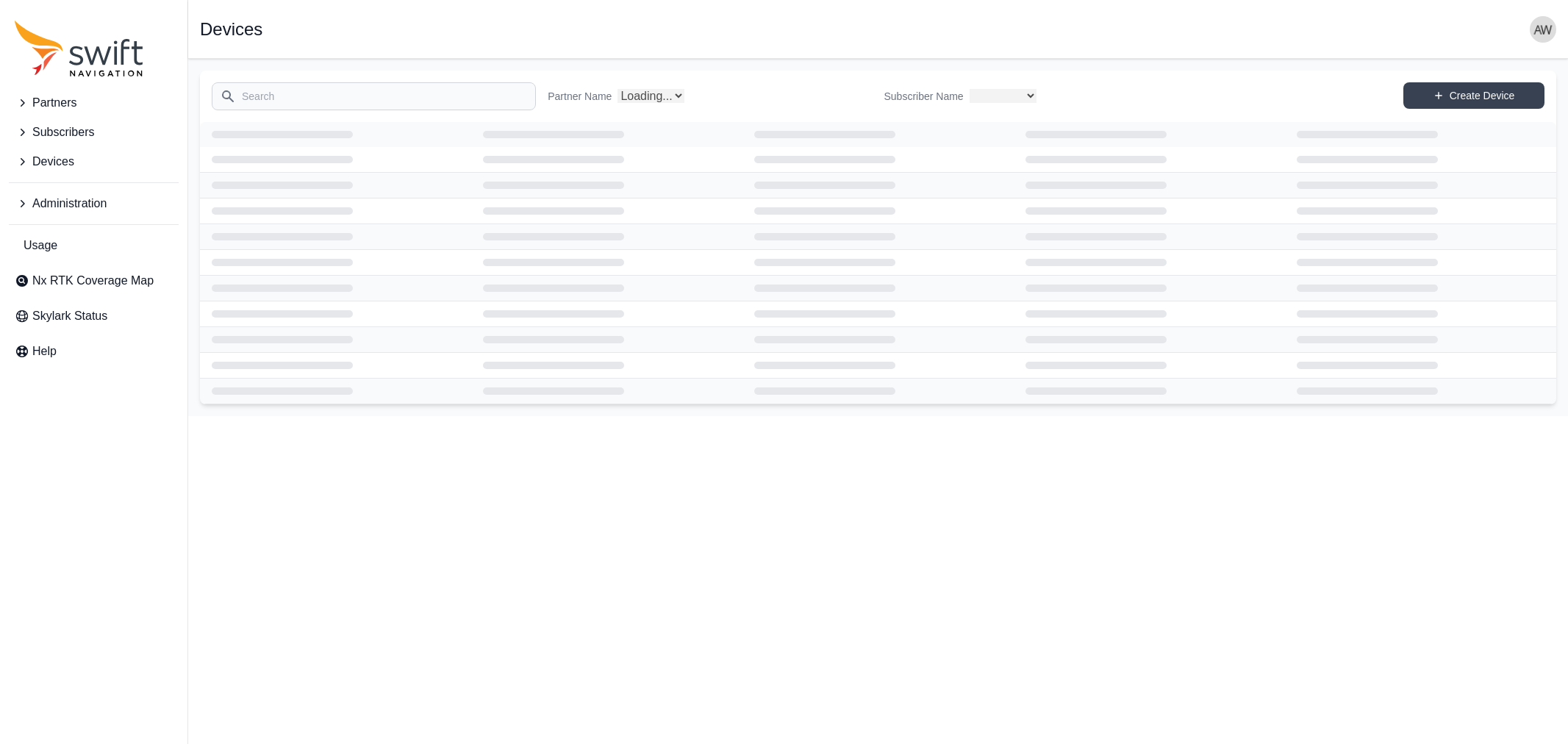
select select
select select "Partner Name"
